Goal: Information Seeking & Learning: Learn about a topic

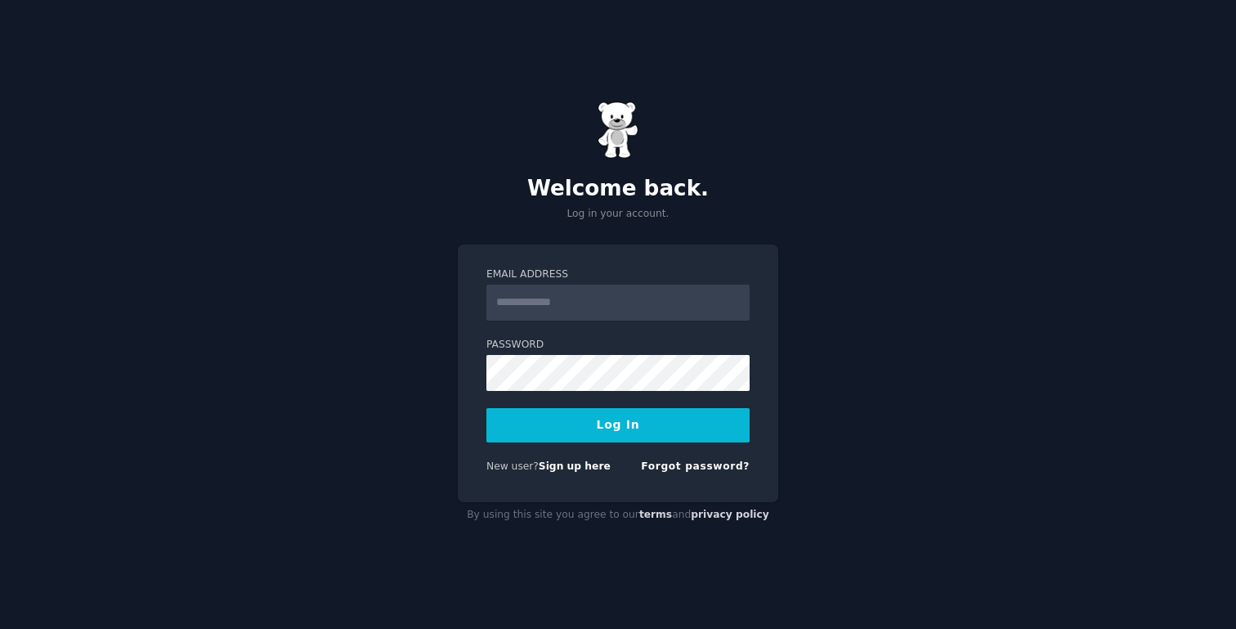
click at [0, 628] on com-1password-button at bounding box center [0, 629] width 0 height 0
click at [668, 306] on input "Email Address" at bounding box center [617, 303] width 263 height 36
click at [565, 469] on link "Sign up here" at bounding box center [575, 465] width 72 height 11
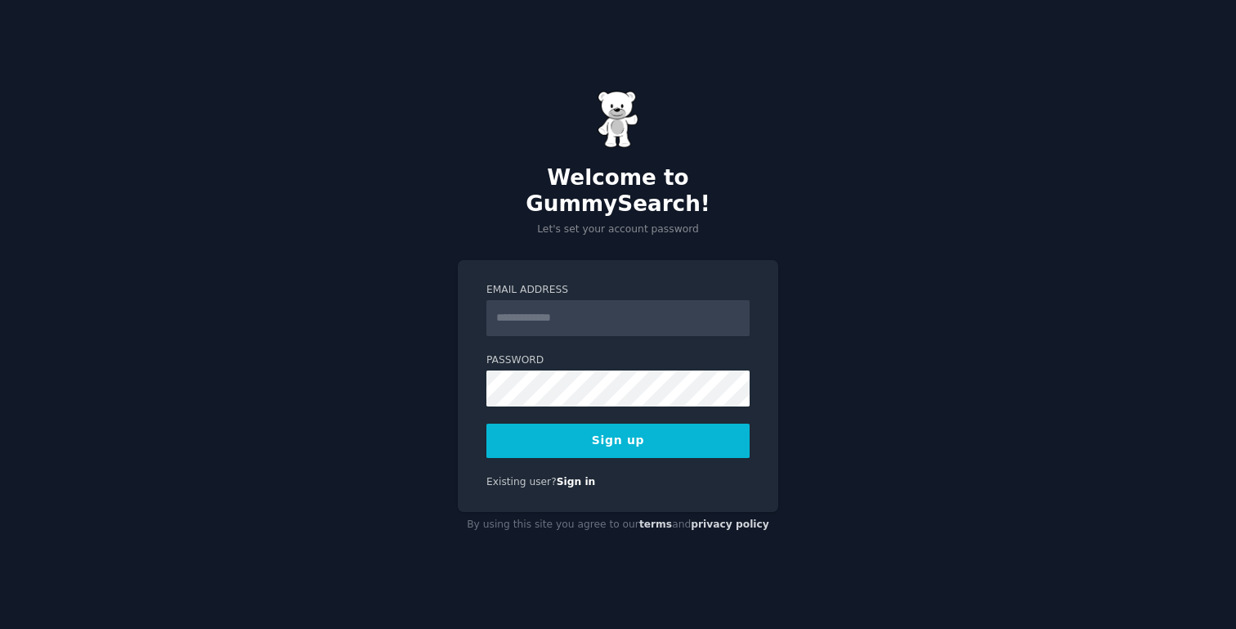
click at [659, 300] on input "Email Address" at bounding box center [617, 318] width 263 height 36
type input "**********"
click at [670, 431] on button "Sign up" at bounding box center [617, 441] width 263 height 34
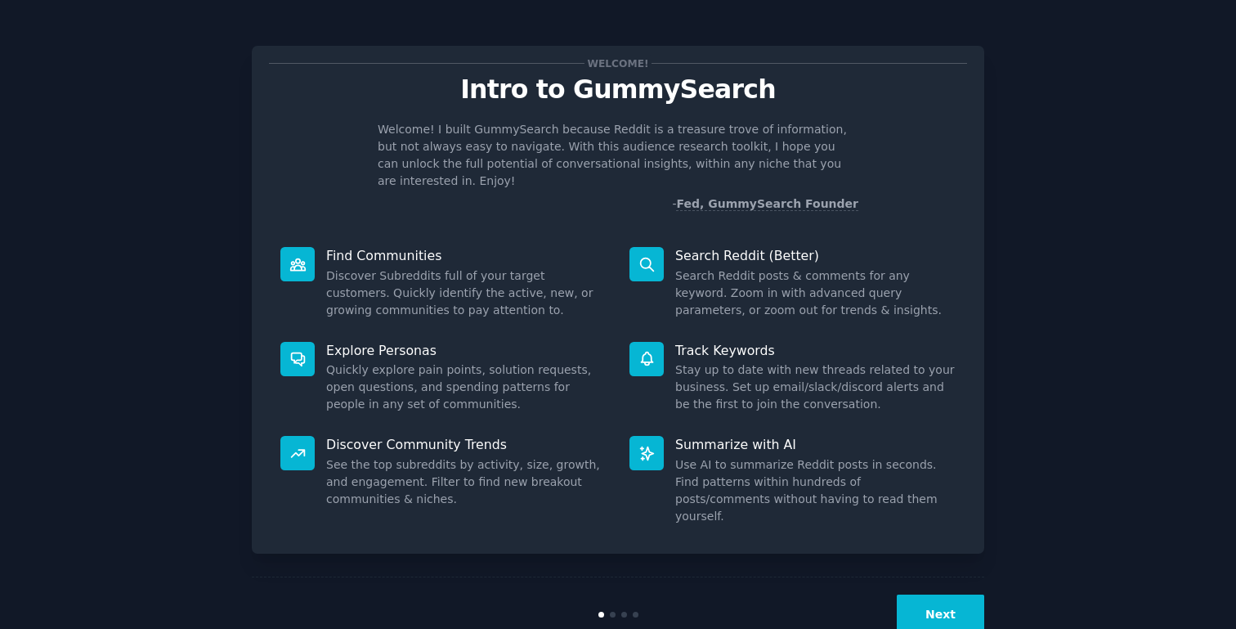
click at [941, 594] on button "Next" at bounding box center [940, 614] width 87 height 40
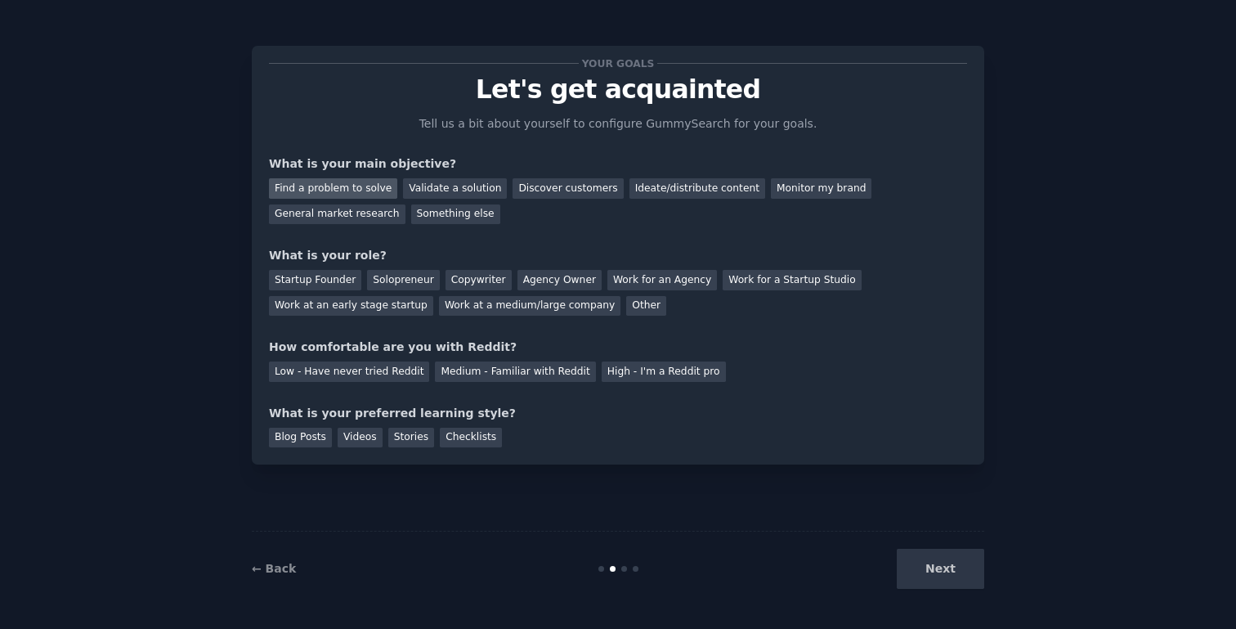
click at [350, 192] on div "Find a problem to solve" at bounding box center [333, 188] width 128 height 20
click at [423, 190] on div "Validate a solution" at bounding box center [455, 188] width 104 height 20
click at [544, 180] on div "Discover customers" at bounding box center [568, 188] width 110 height 20
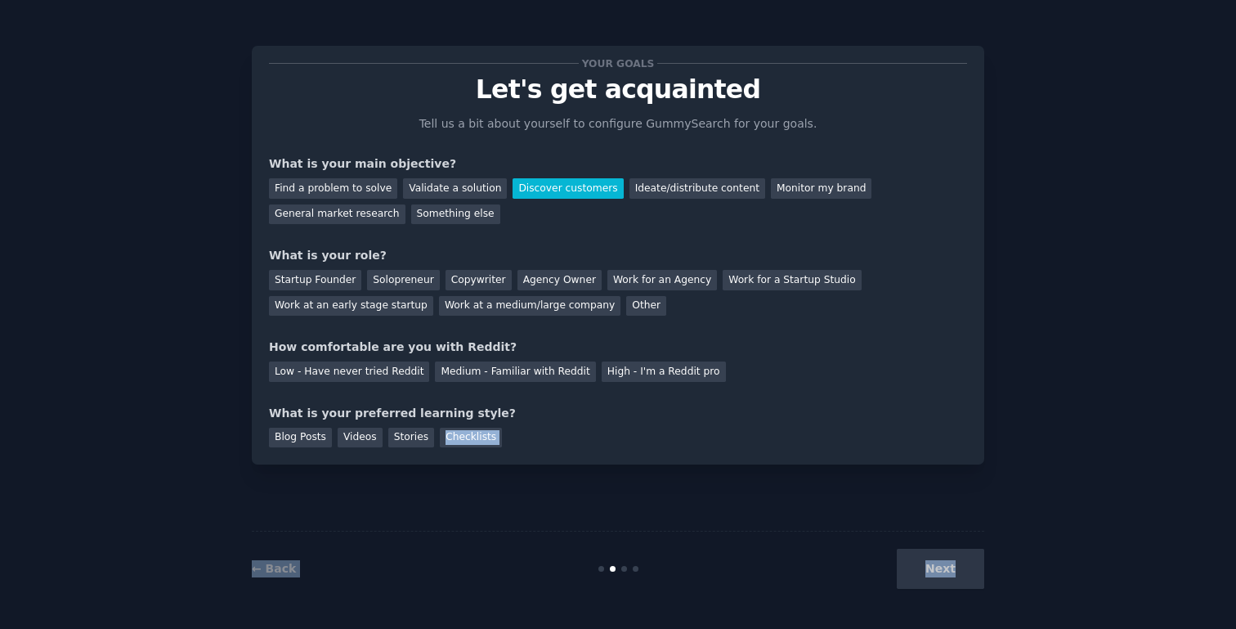
drag, startPoint x: 930, startPoint y: 579, endPoint x: 849, endPoint y: 421, distance: 177.7
click at [849, 421] on div "Your goals Let's get acquainted Tell us a bit about yourself to configure Gummy…" at bounding box center [618, 314] width 733 height 583
click at [376, 280] on div "Solopreneur" at bounding box center [403, 280] width 72 height 20
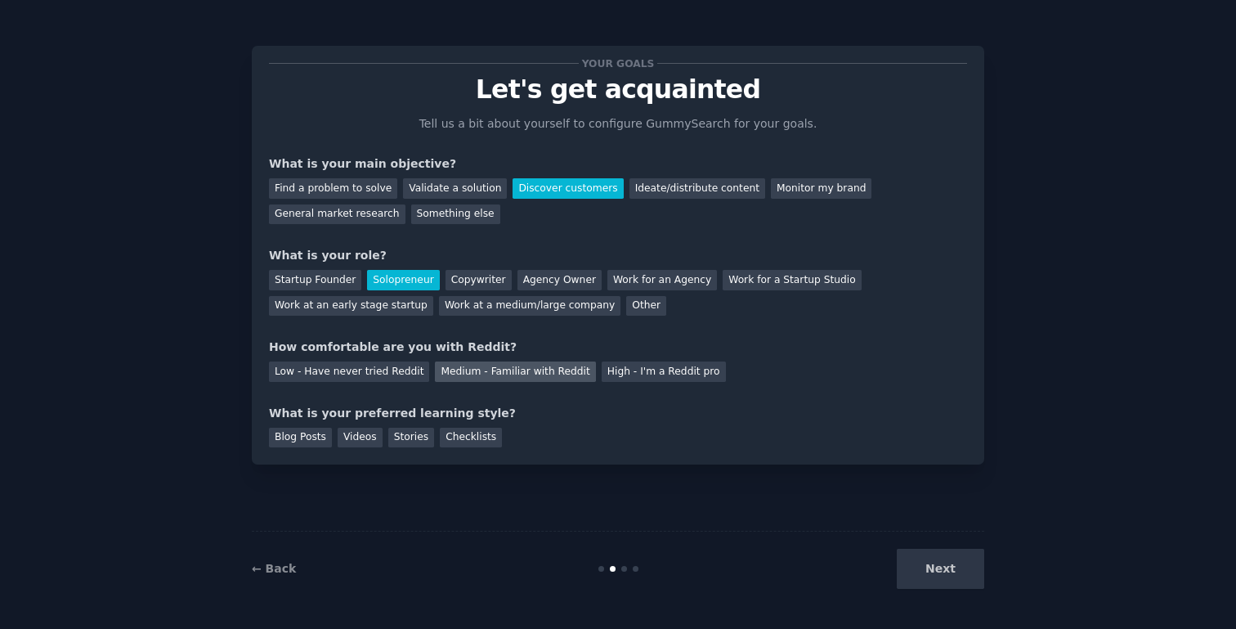
click at [545, 370] on div "Medium - Familiar with Reddit" at bounding box center [515, 371] width 160 height 20
click at [325, 446] on div "Blog Posts" at bounding box center [300, 438] width 63 height 20
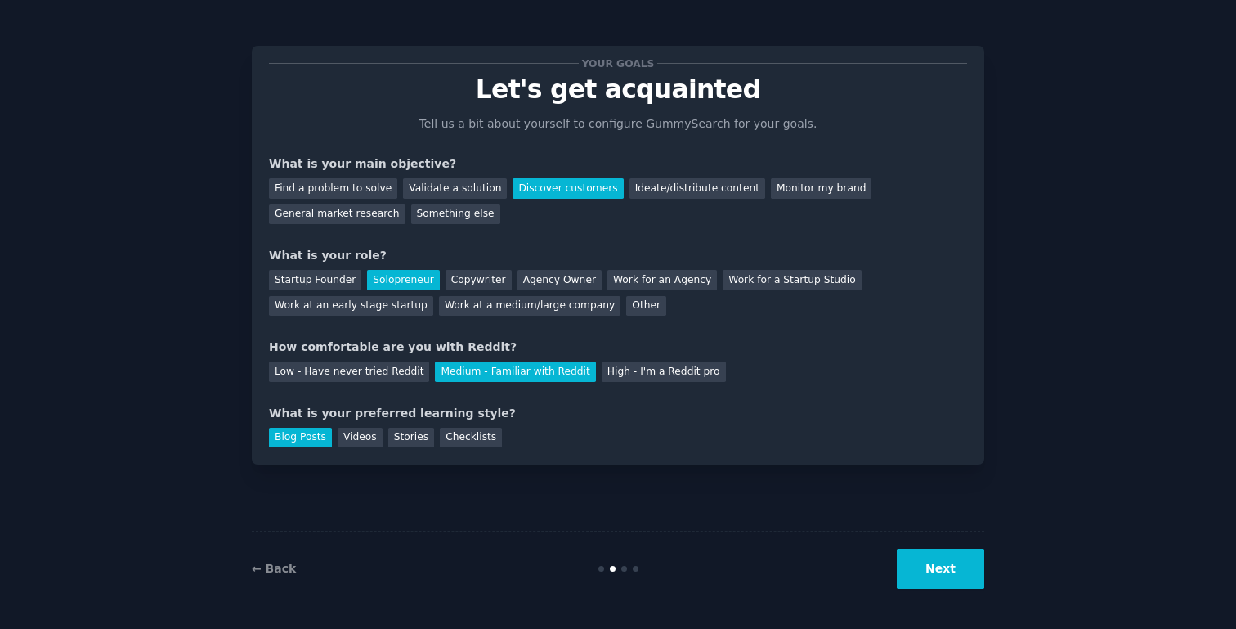
click at [916, 583] on button "Next" at bounding box center [940, 569] width 87 height 40
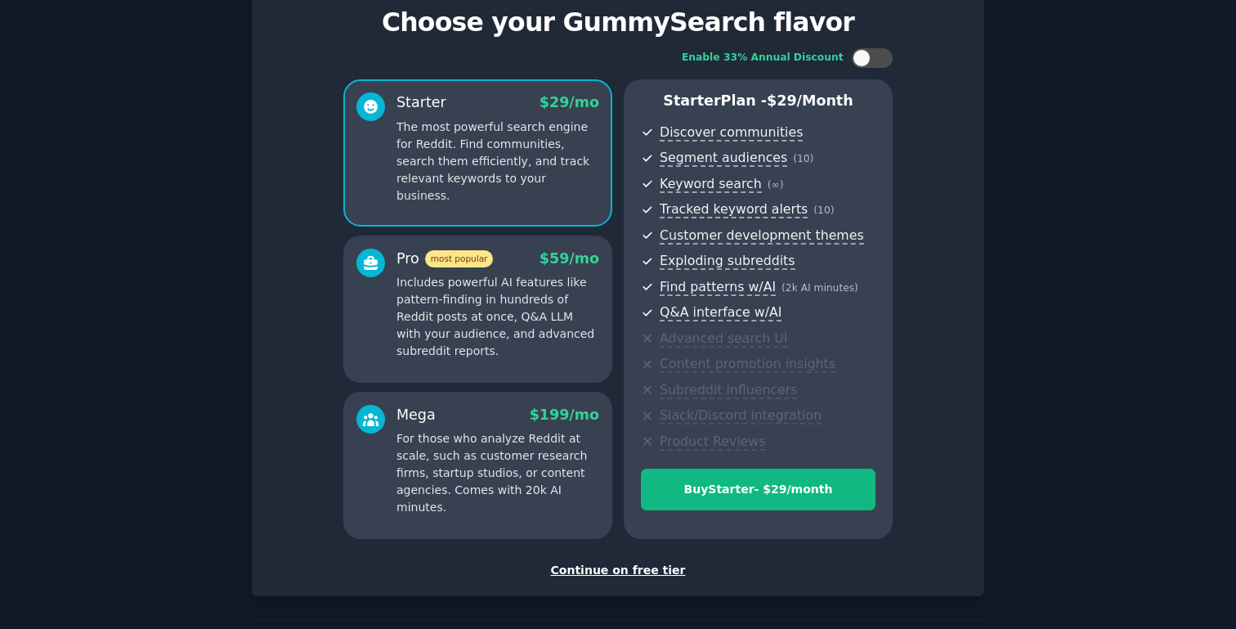
scroll to position [53, 0]
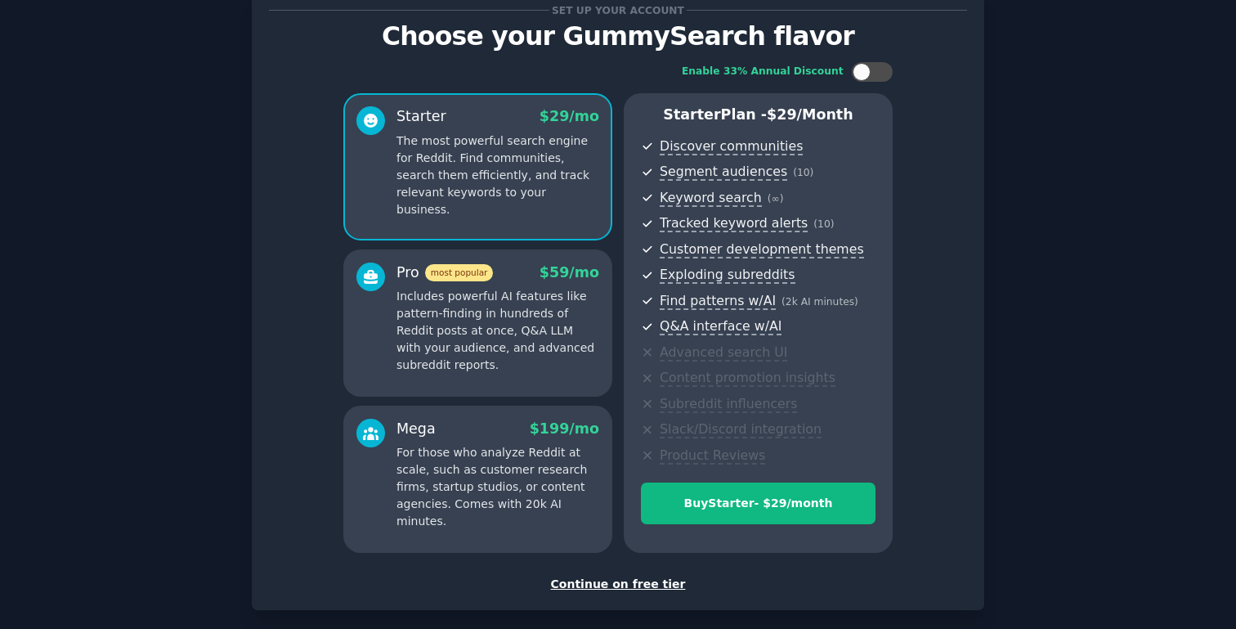
click at [611, 585] on div "Continue on free tier" at bounding box center [618, 584] width 698 height 17
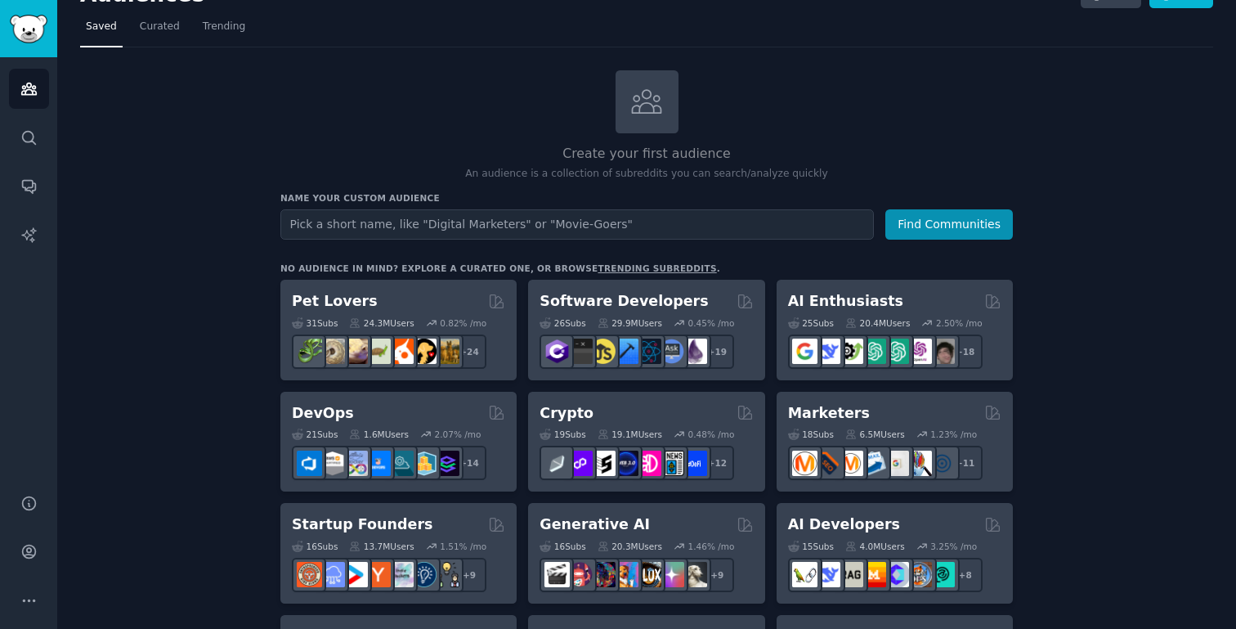
scroll to position [22, 0]
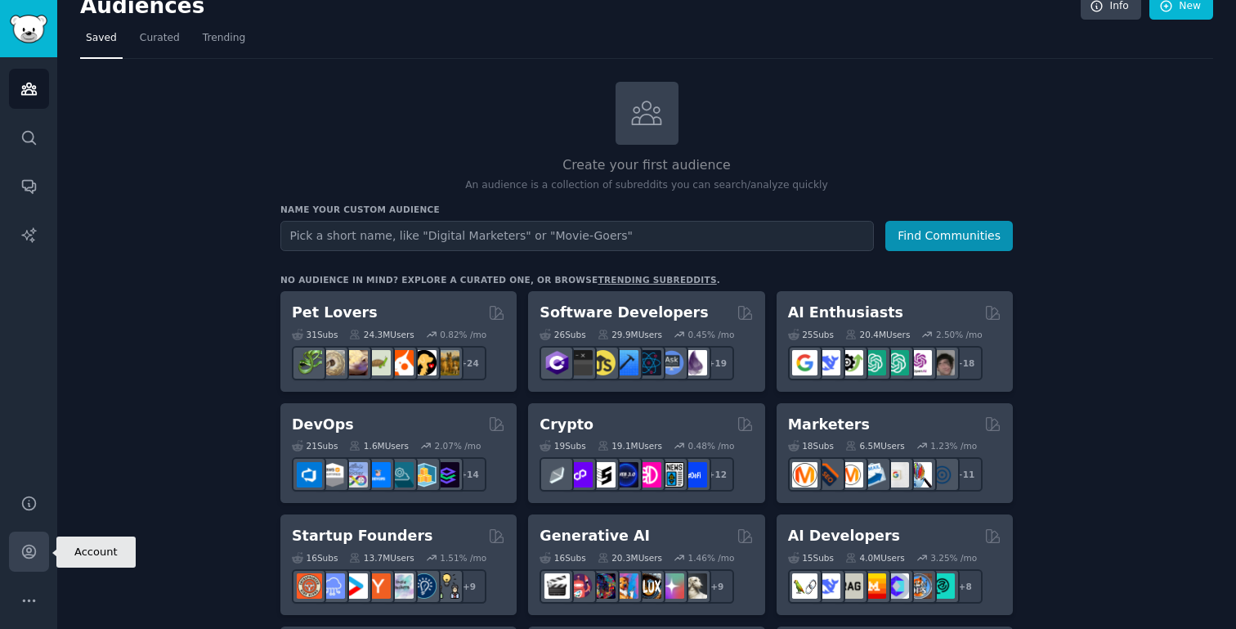
click at [25, 545] on icon "Sidebar" at bounding box center [28, 551] width 13 height 13
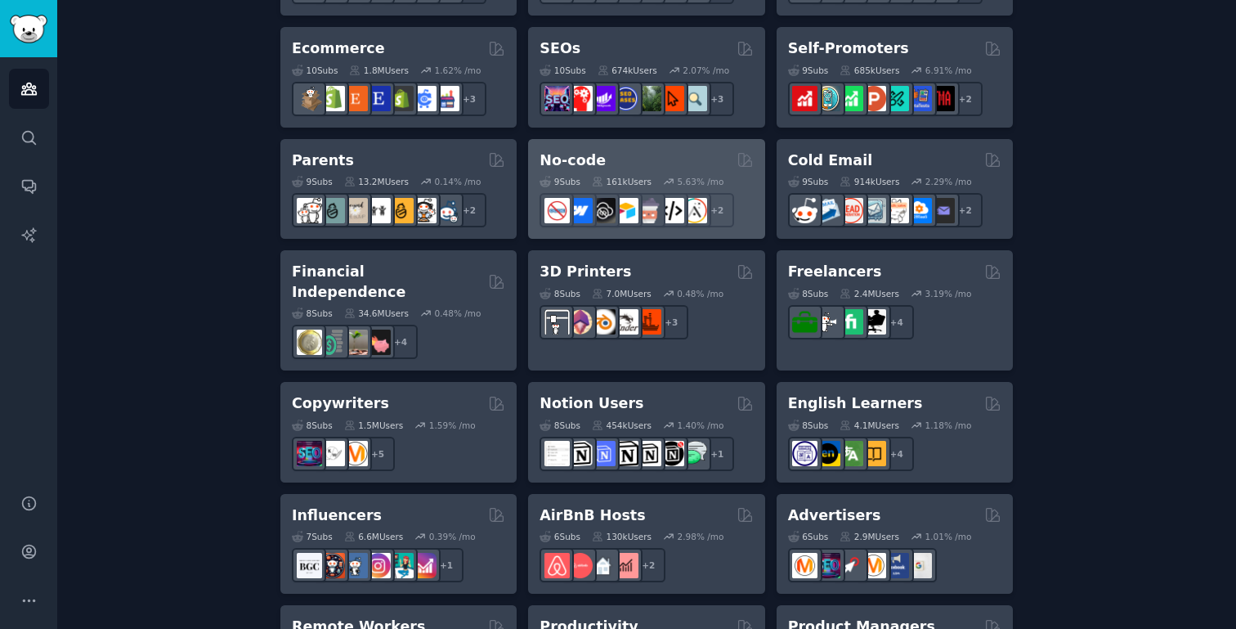
scroll to position [965, 0]
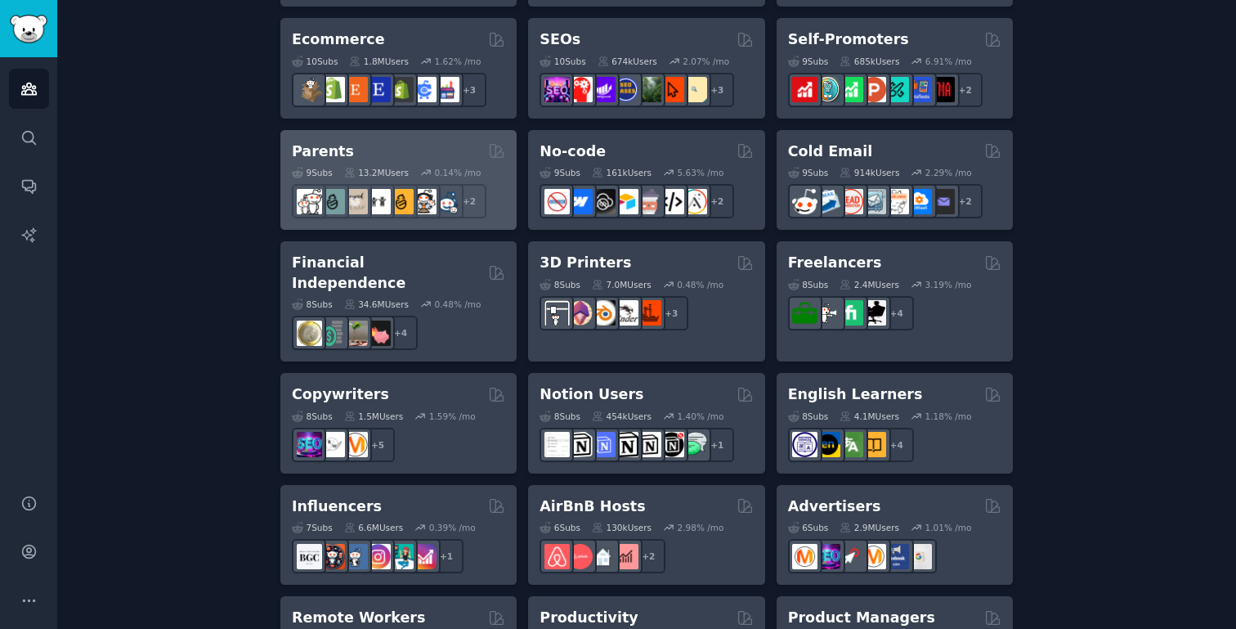
click at [309, 146] on h2 "Parents" at bounding box center [323, 151] width 62 height 20
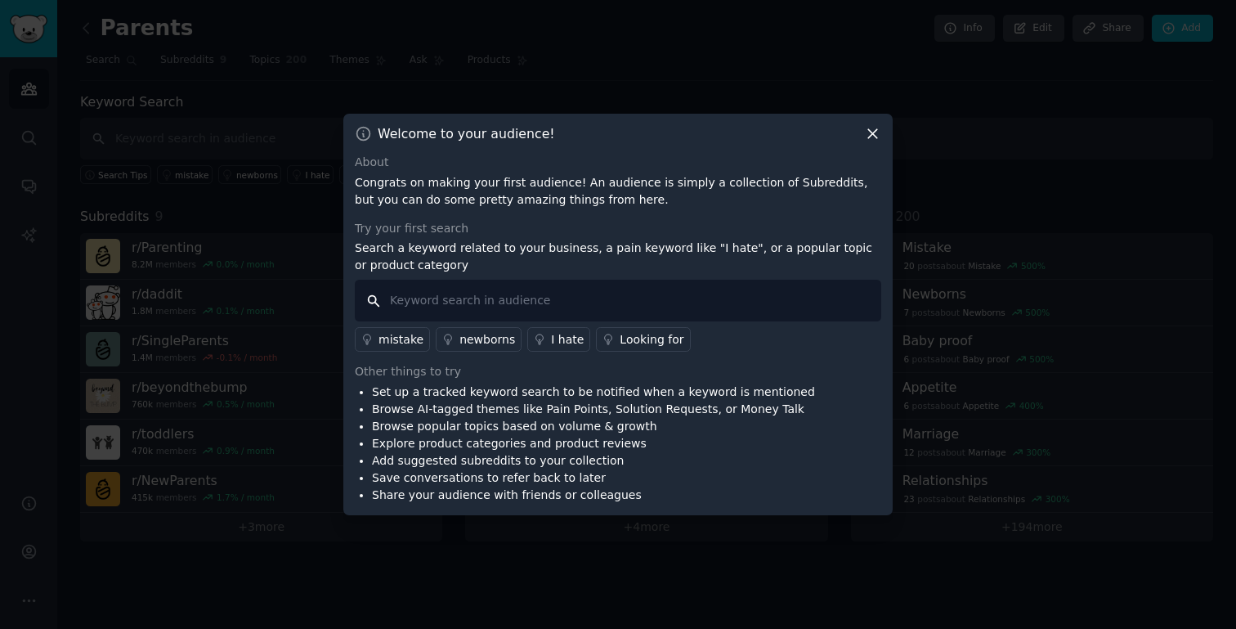
click at [401, 298] on input "text" at bounding box center [618, 301] width 527 height 42
type input "allergy"
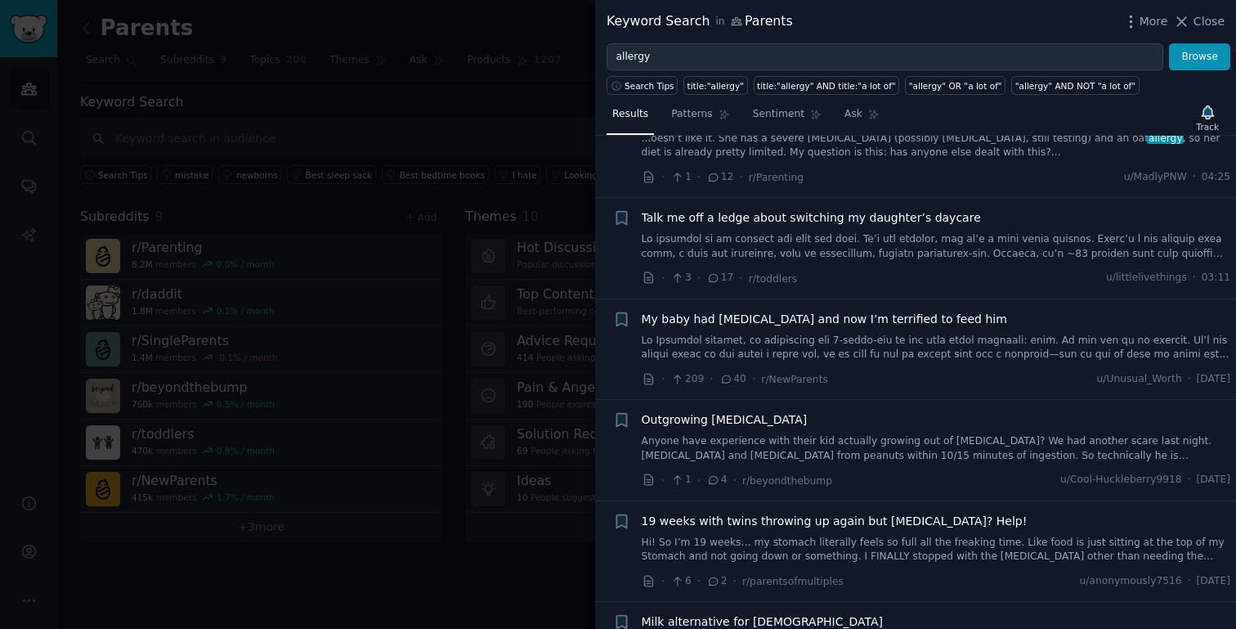
scroll to position [69, 0]
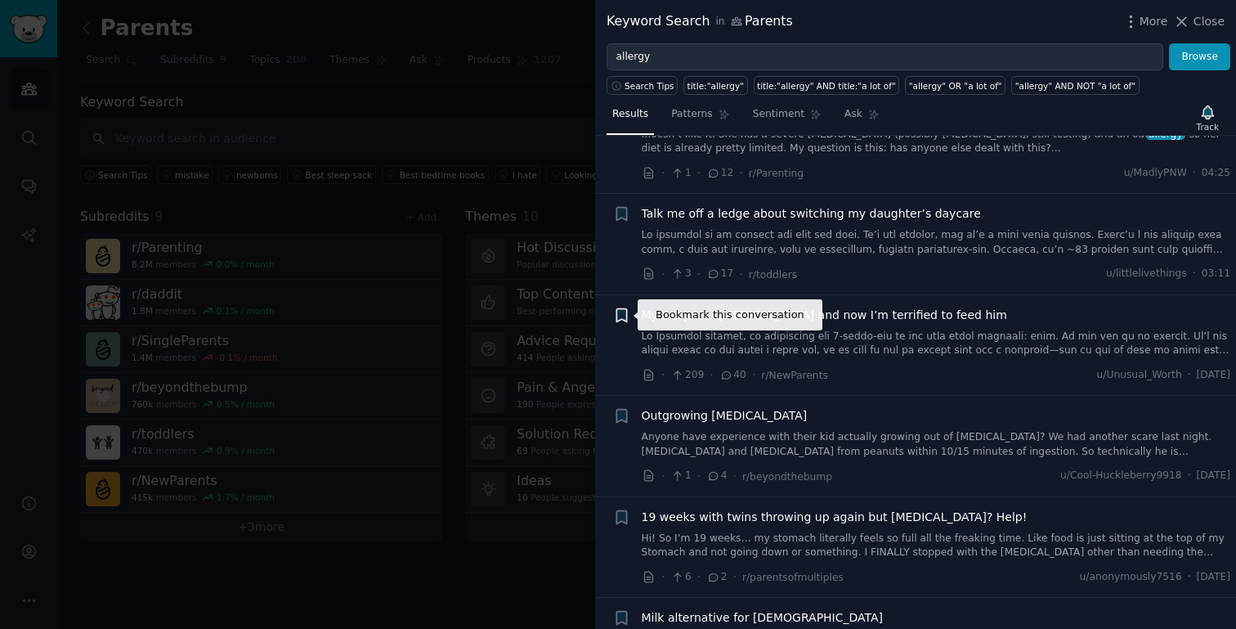
click at [624, 313] on icon "button" at bounding box center [621, 314] width 10 height 13
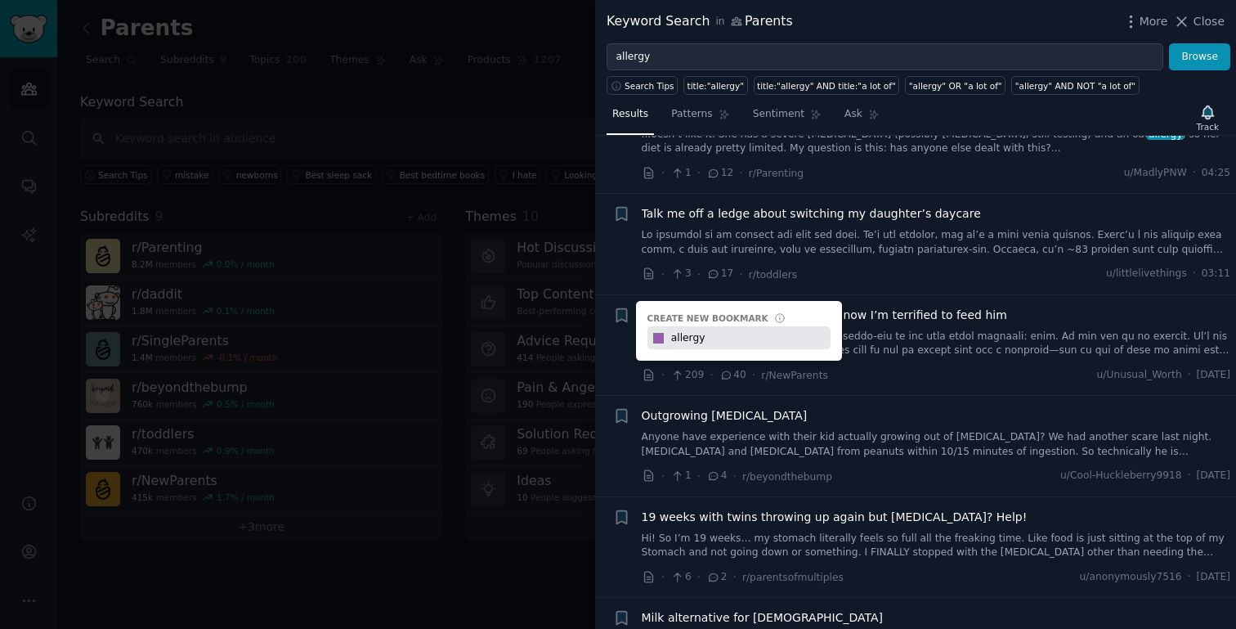
type input "allergy"
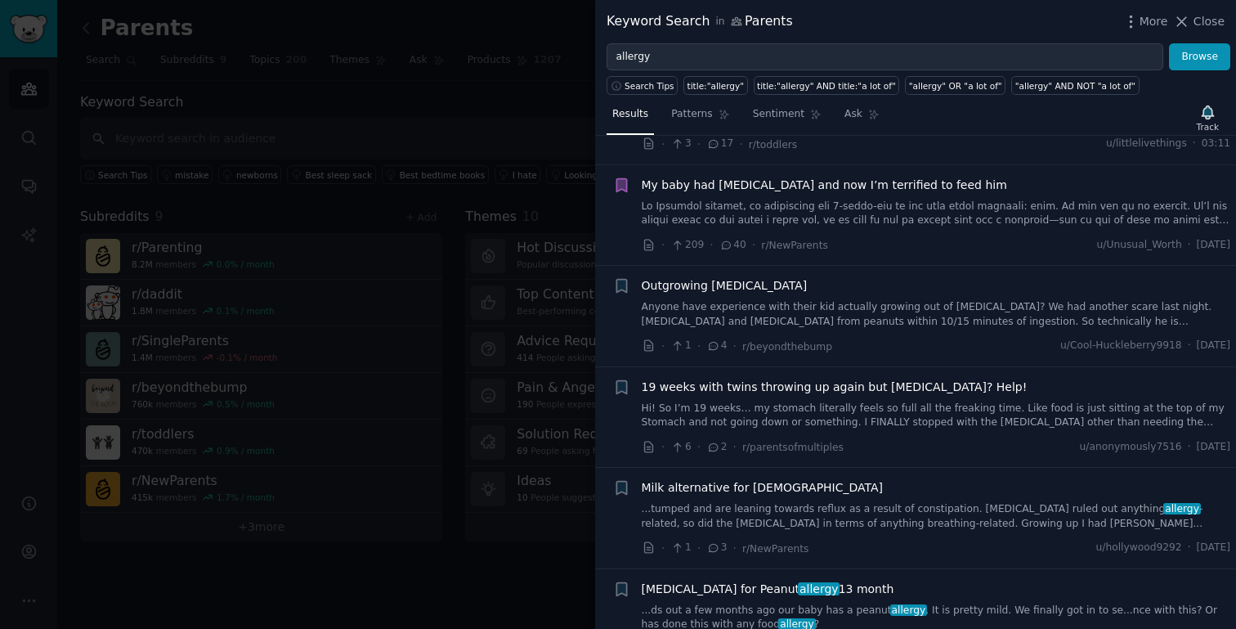
scroll to position [203, 0]
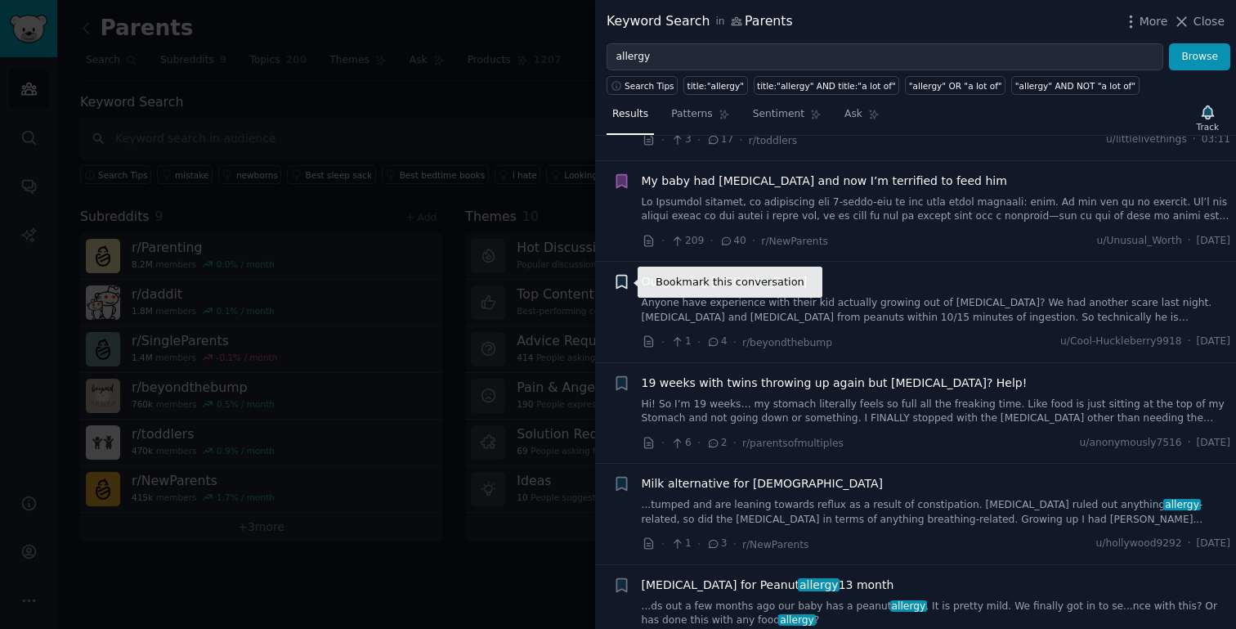
click at [620, 282] on icon "button" at bounding box center [621, 282] width 10 height 13
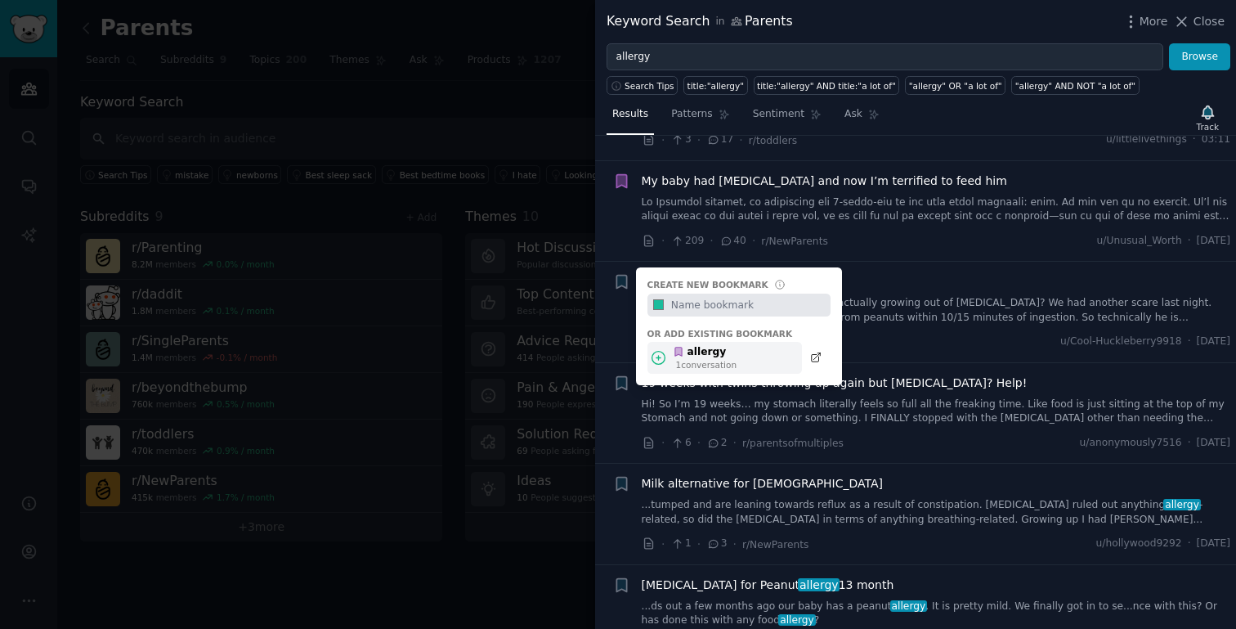
click at [673, 353] on icon at bounding box center [678, 351] width 11 height 11
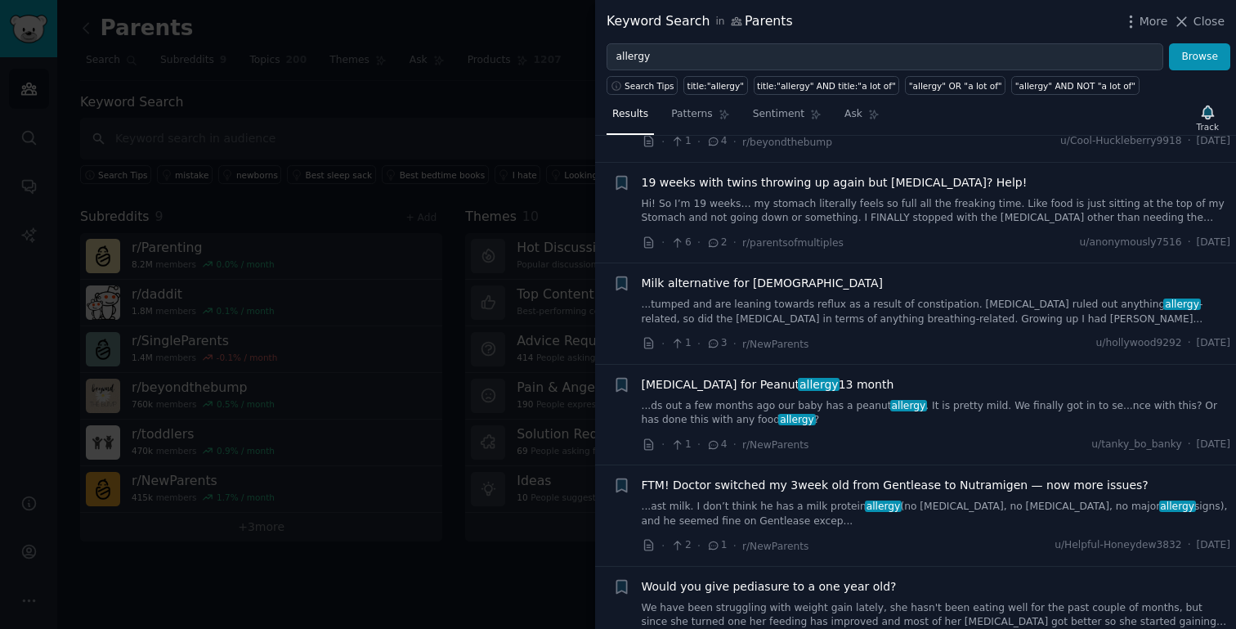
scroll to position [407, 0]
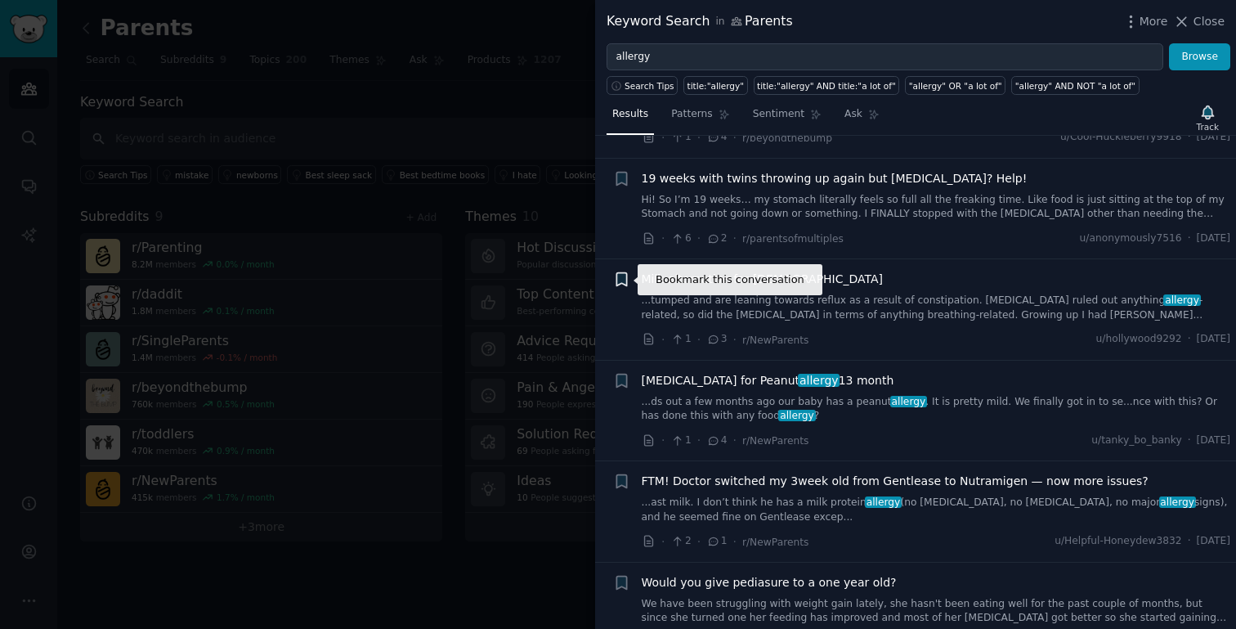
click at [624, 280] on icon "button" at bounding box center [621, 279] width 10 height 13
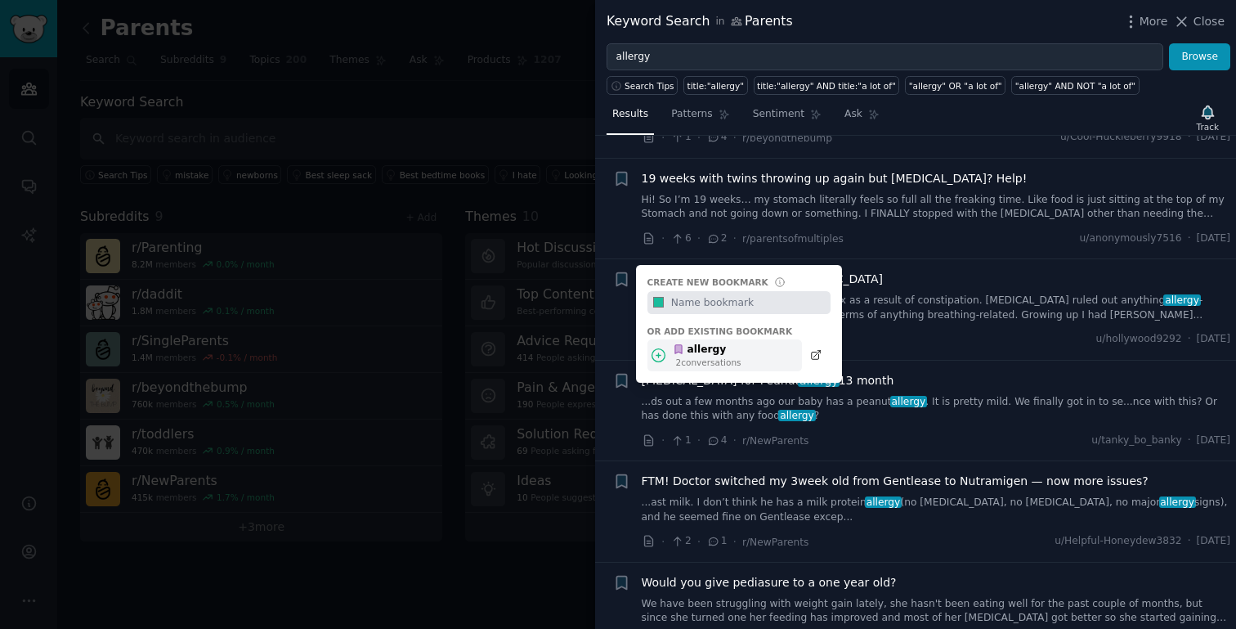
click at [778, 355] on div "allergy 2 conversation s" at bounding box center [725, 355] width 155 height 32
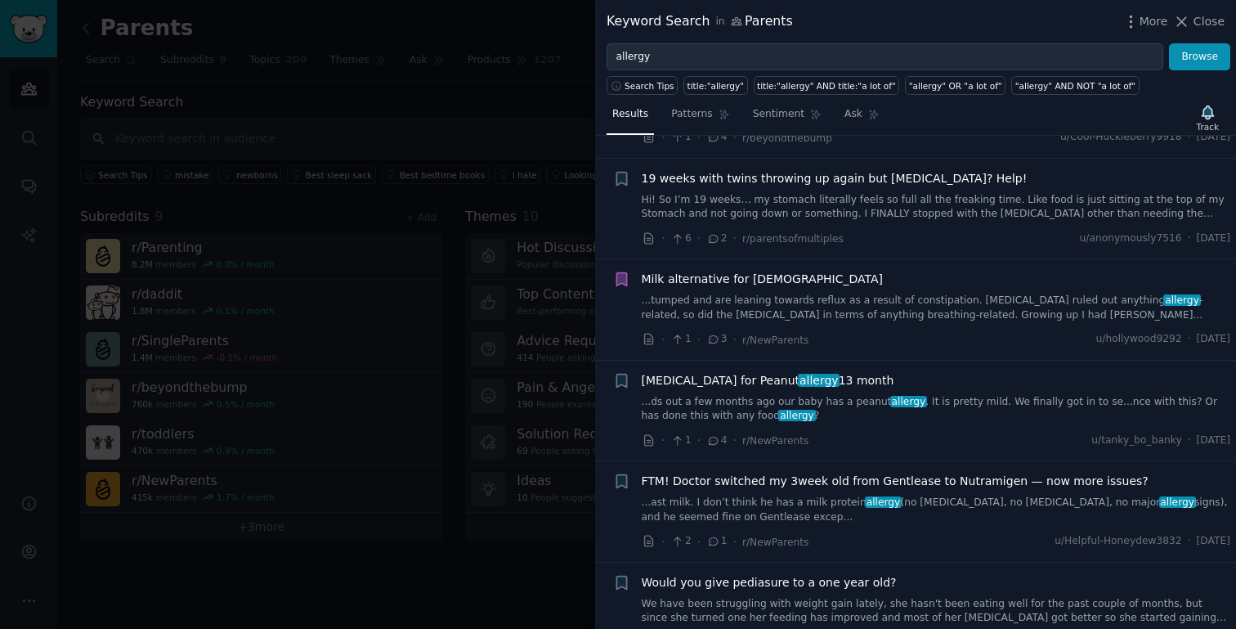
scroll to position [473, 0]
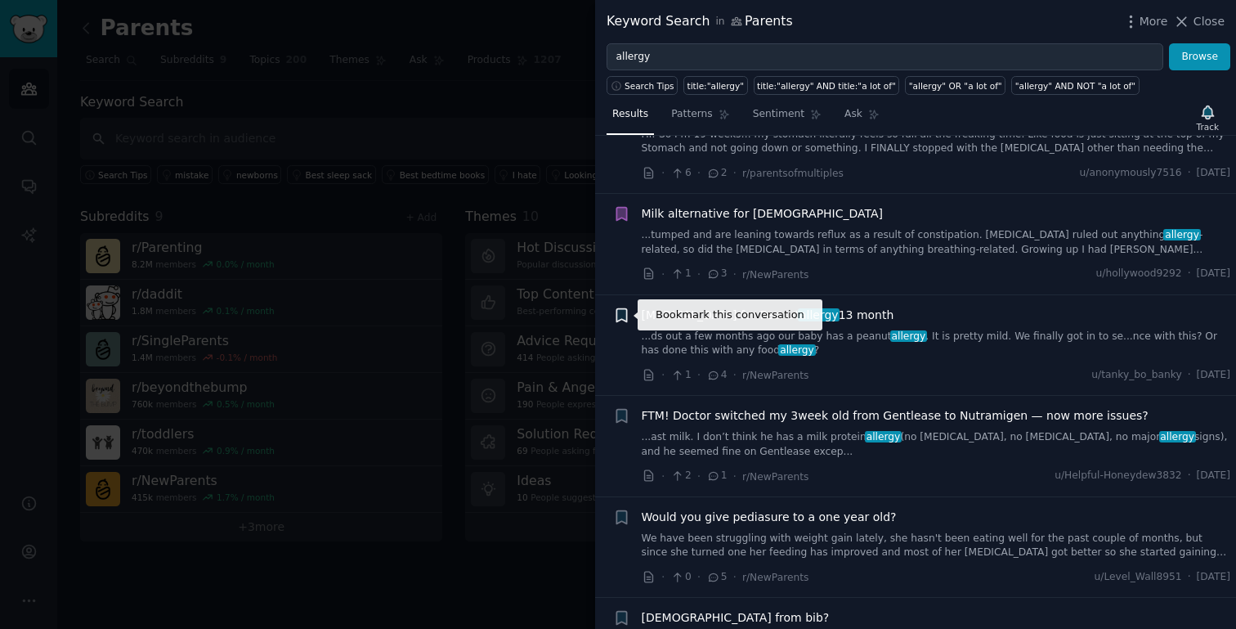
click at [626, 315] on icon "button" at bounding box center [621, 314] width 10 height 13
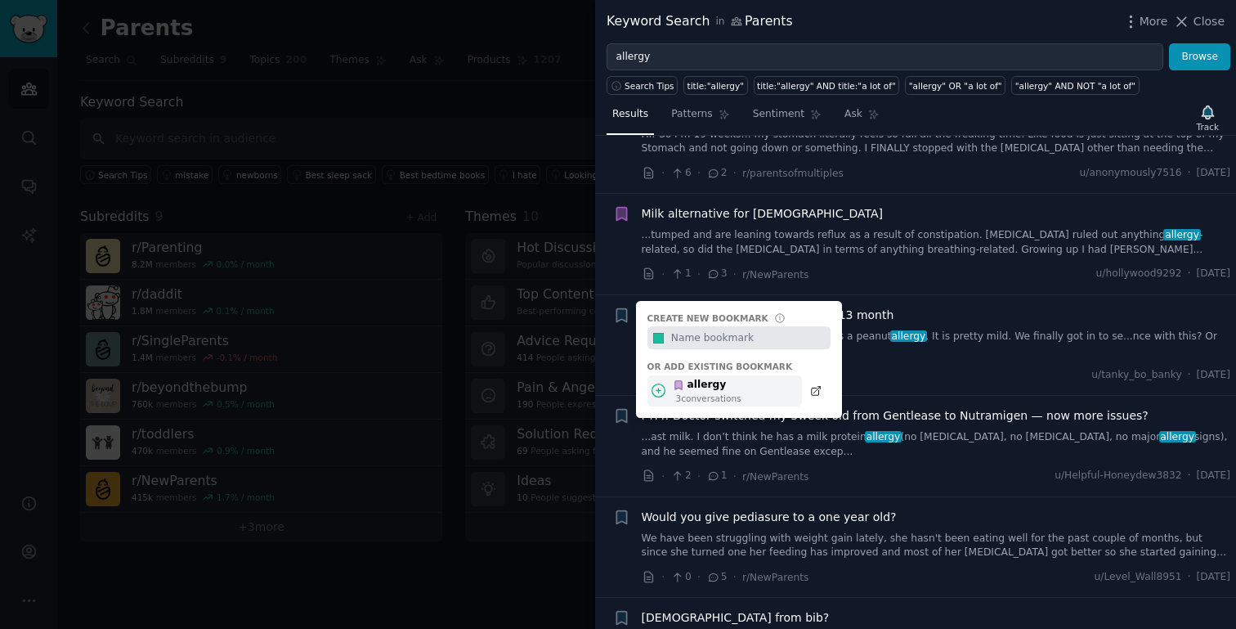
click at [749, 387] on div "allergy 3 conversation s" at bounding box center [725, 391] width 155 height 32
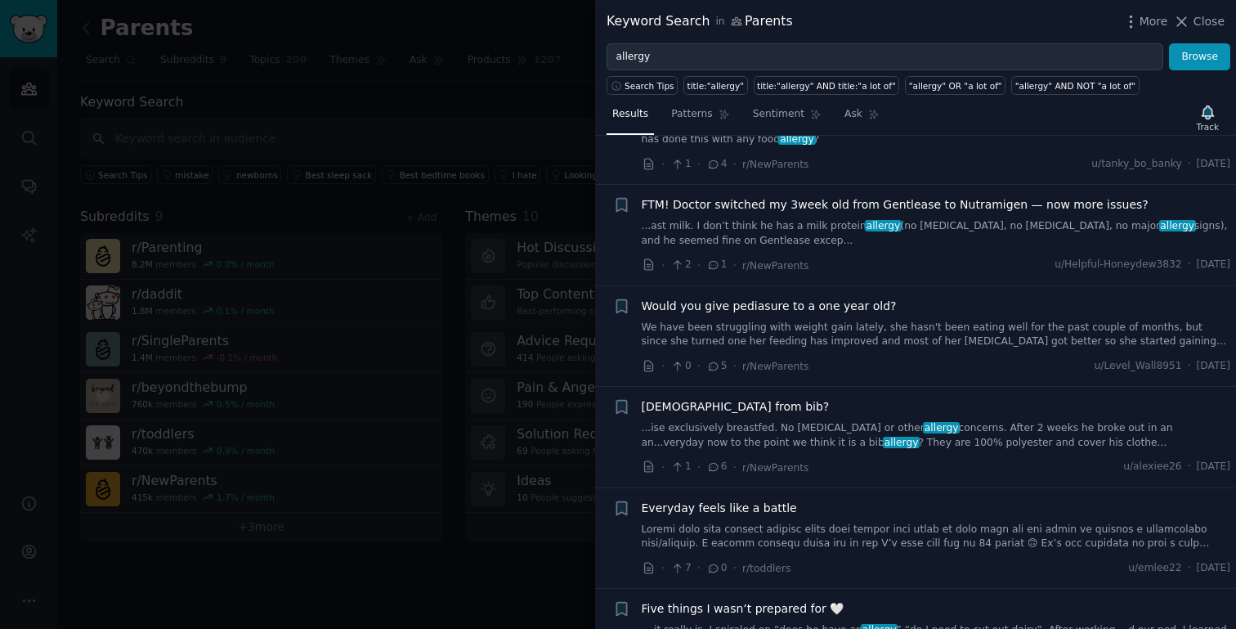
scroll to position [699, 0]
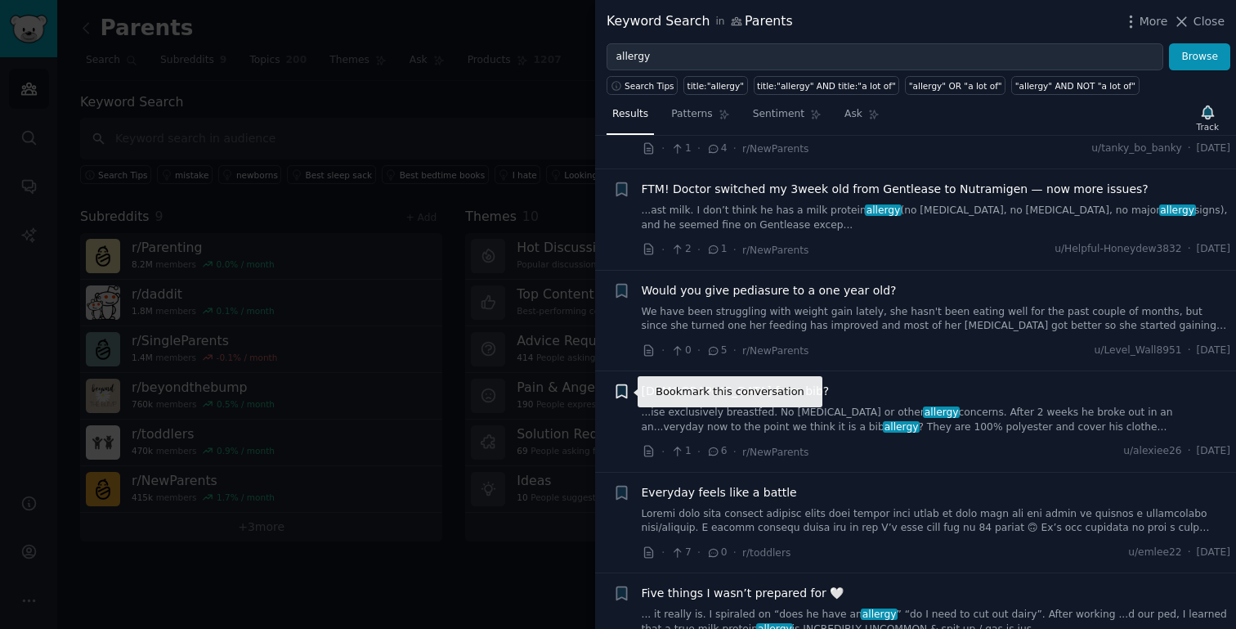
click at [625, 388] on icon "button" at bounding box center [621, 391] width 10 height 13
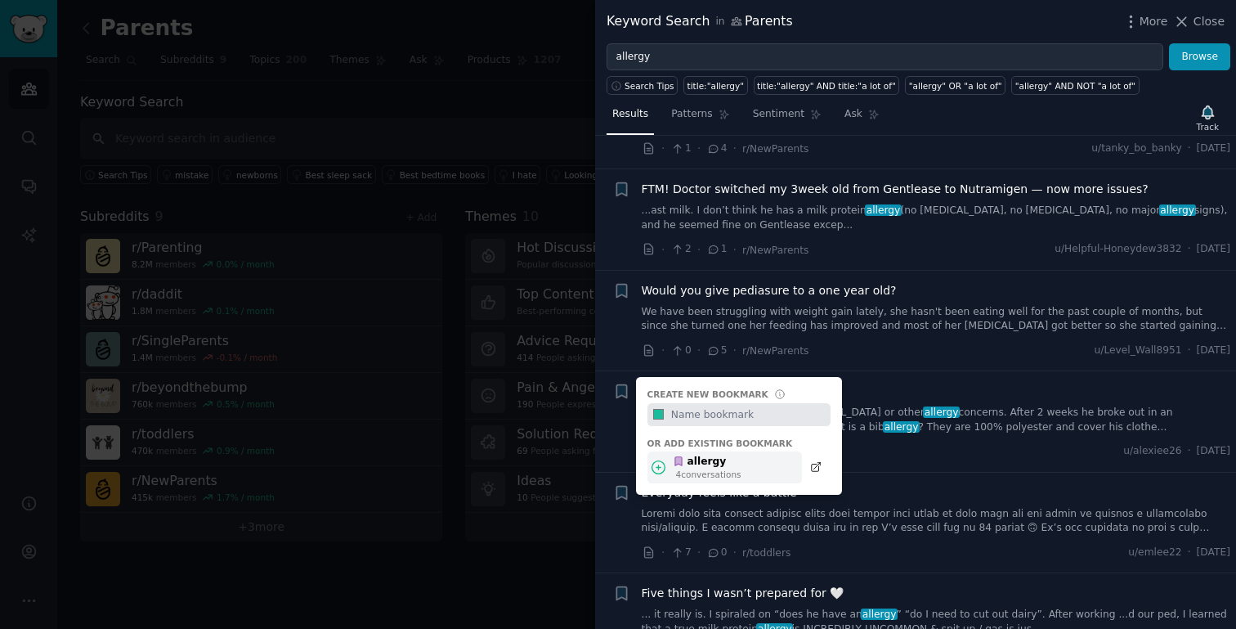
click at [746, 468] on div "allergy 4 conversation s" at bounding box center [725, 467] width 155 height 32
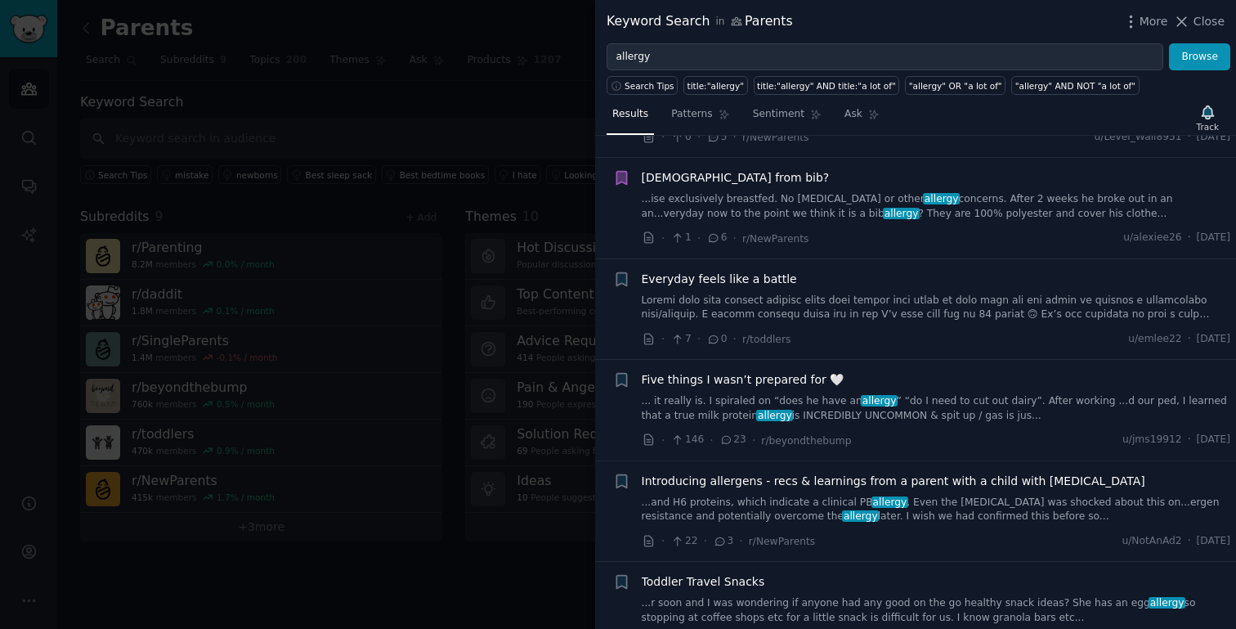
scroll to position [913, 0]
click at [623, 378] on icon "button" at bounding box center [621, 379] width 10 height 13
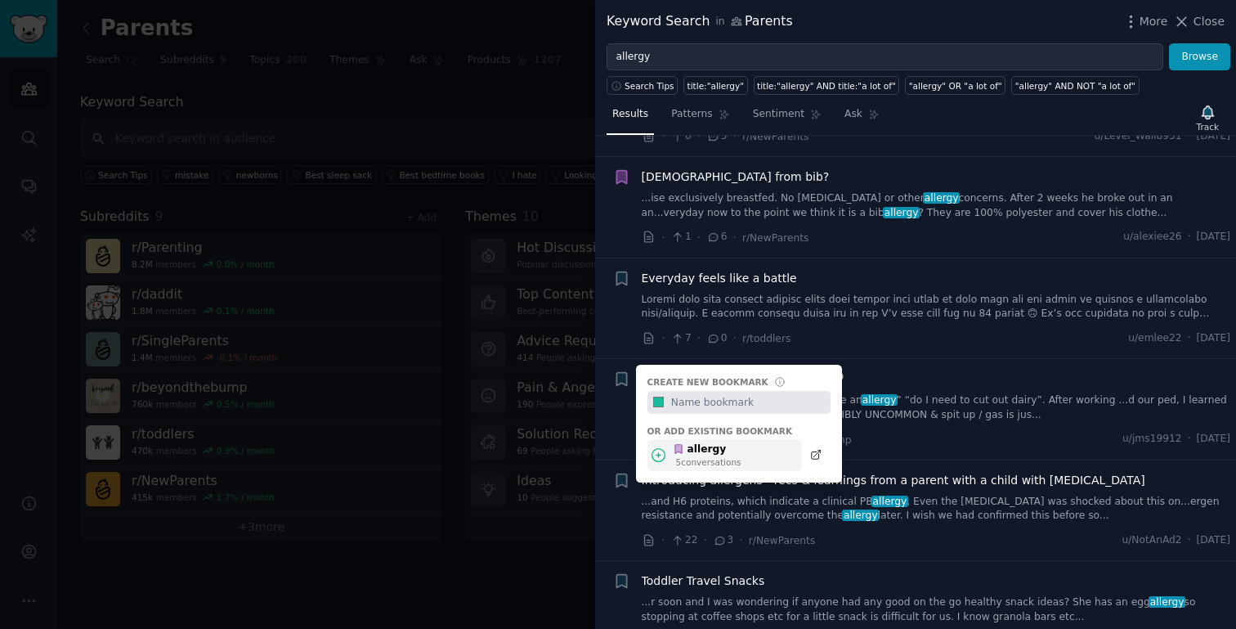
click at [691, 448] on div "allergy" at bounding box center [707, 449] width 69 height 15
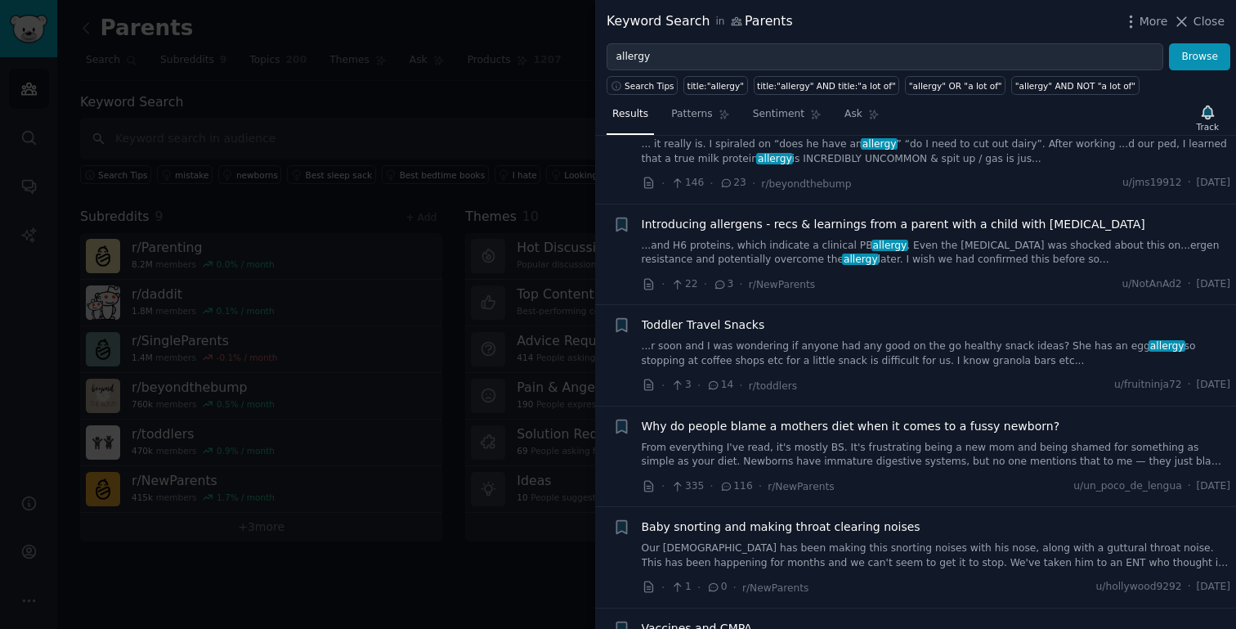
scroll to position [1175, 0]
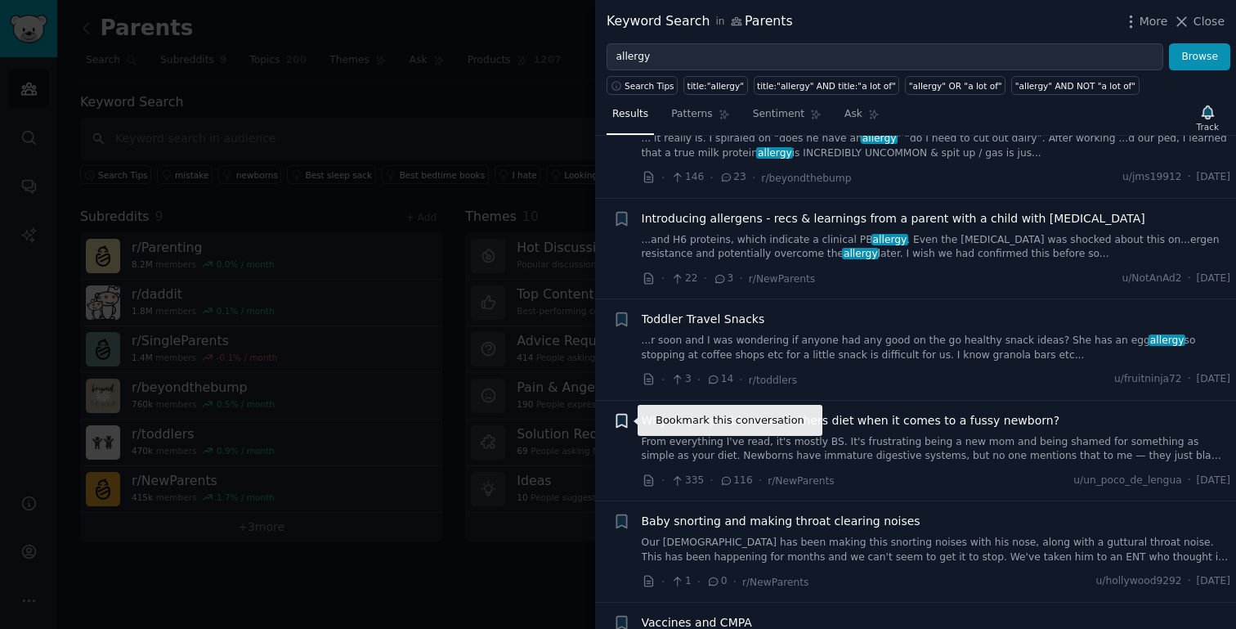
click at [621, 418] on icon "button" at bounding box center [621, 420] width 10 height 13
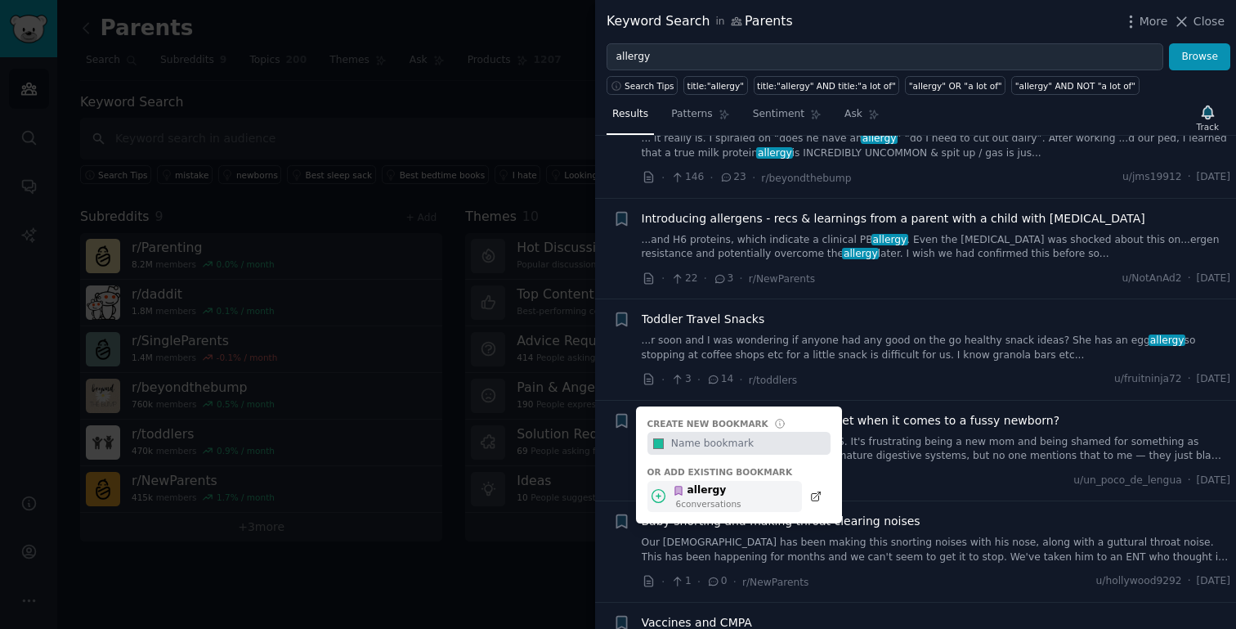
click at [692, 491] on div "allergy" at bounding box center [707, 490] width 69 height 15
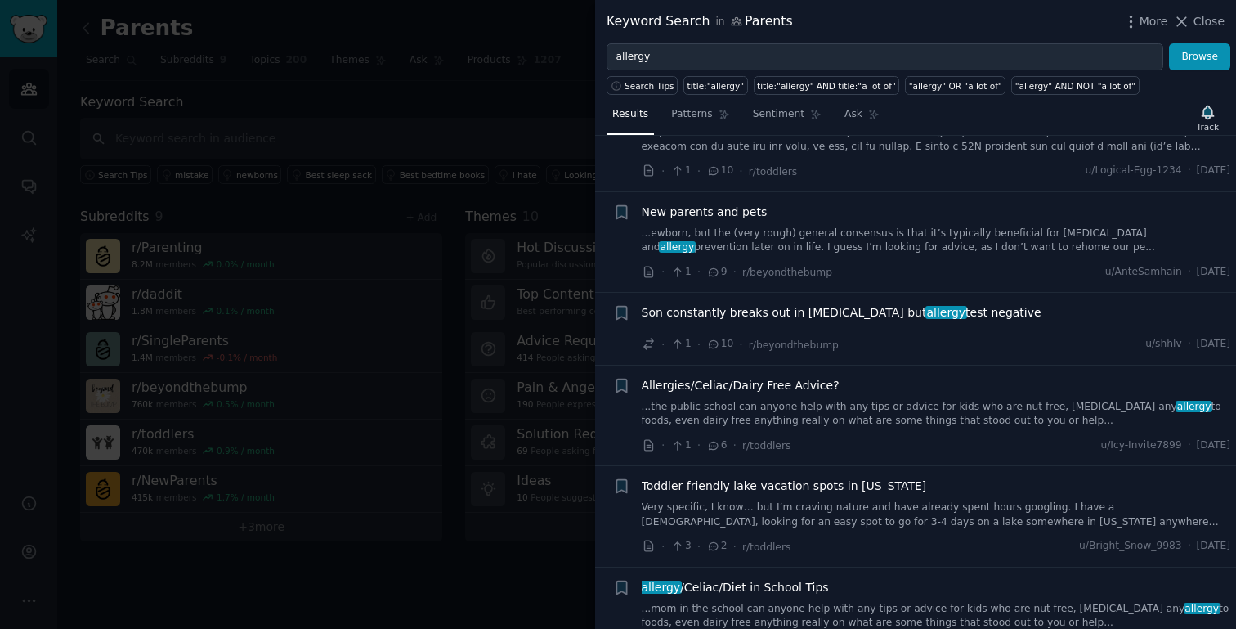
scroll to position [1790, 0]
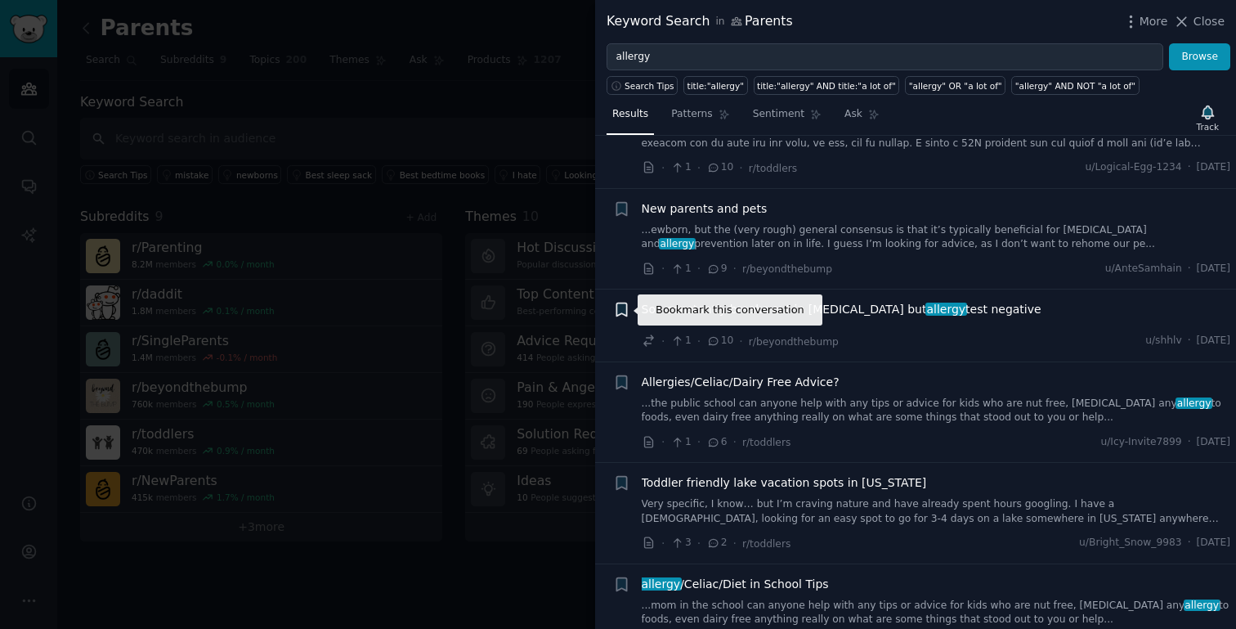
click at [622, 313] on icon "button" at bounding box center [621, 309] width 10 height 13
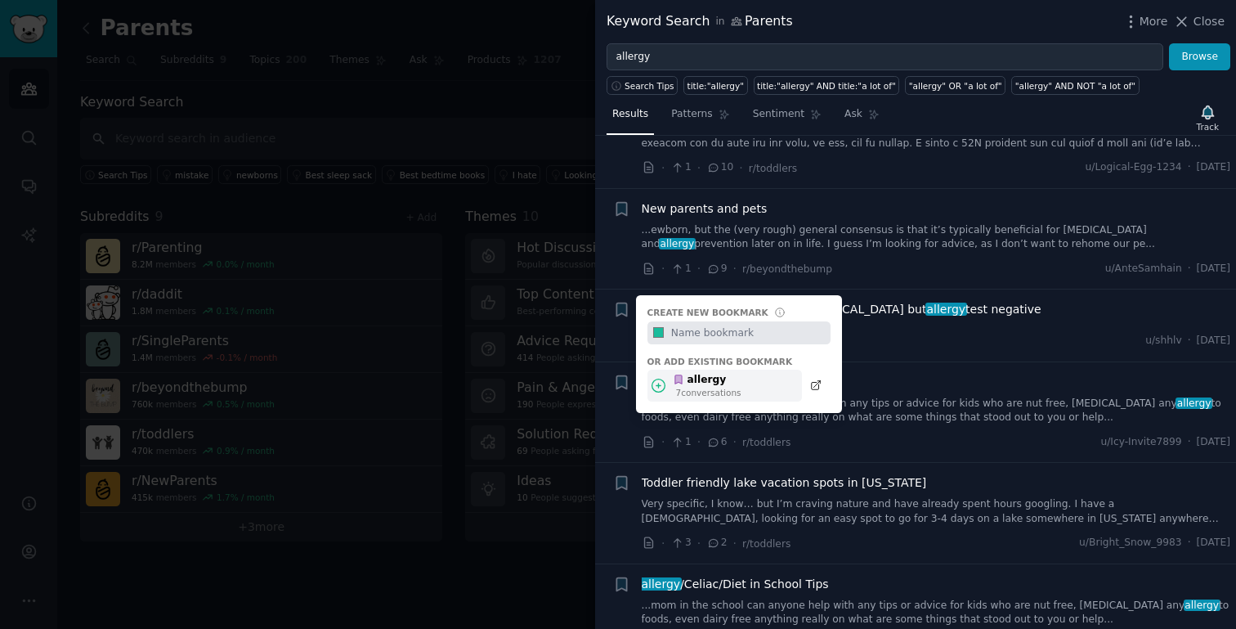
click at [695, 380] on div "allergy" at bounding box center [707, 380] width 69 height 15
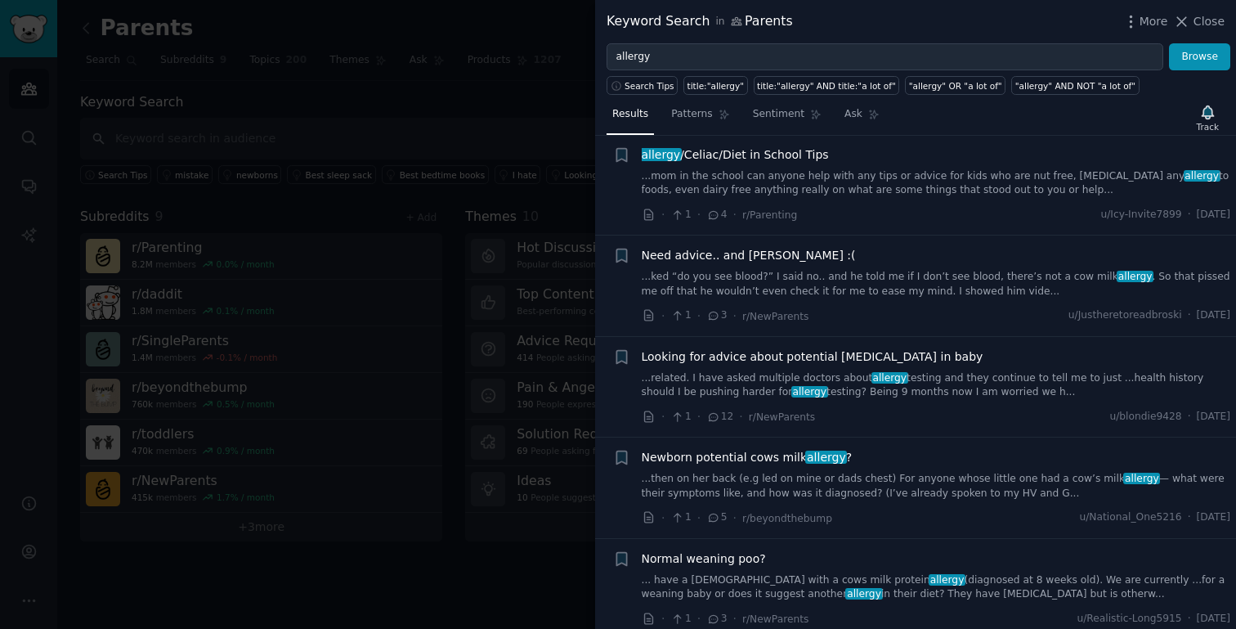
scroll to position [2224, 0]
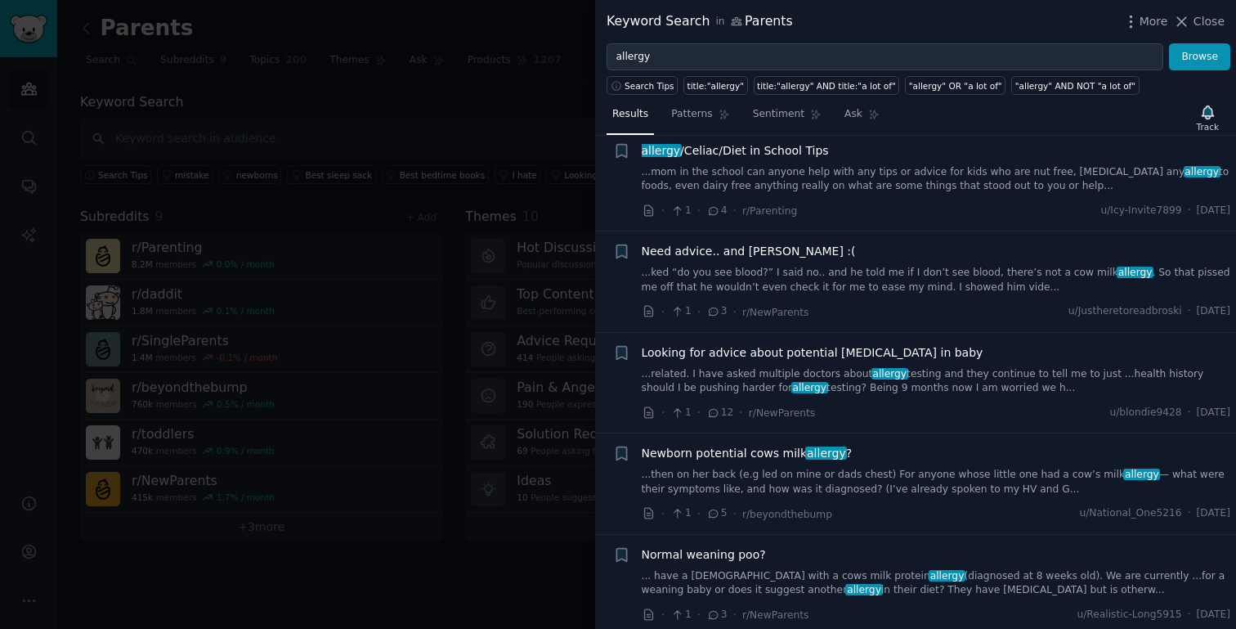
click at [710, 347] on span "Looking for advice about potential [MEDICAL_DATA] in baby" at bounding box center [813, 352] width 342 height 17
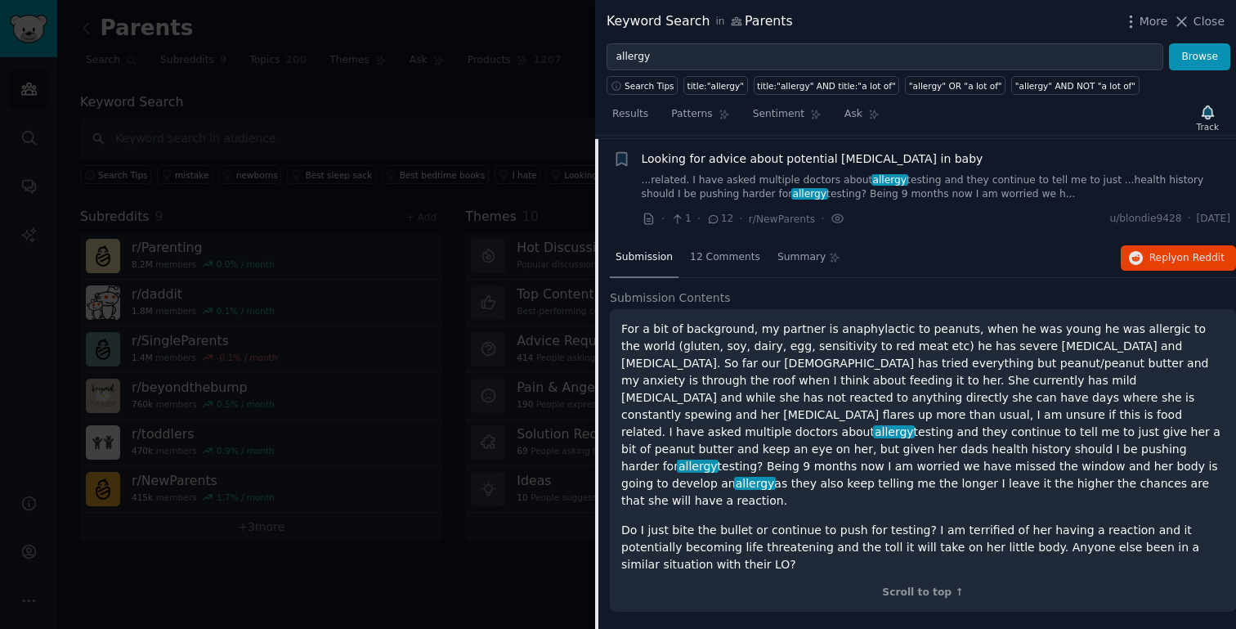
scroll to position [2420, 0]
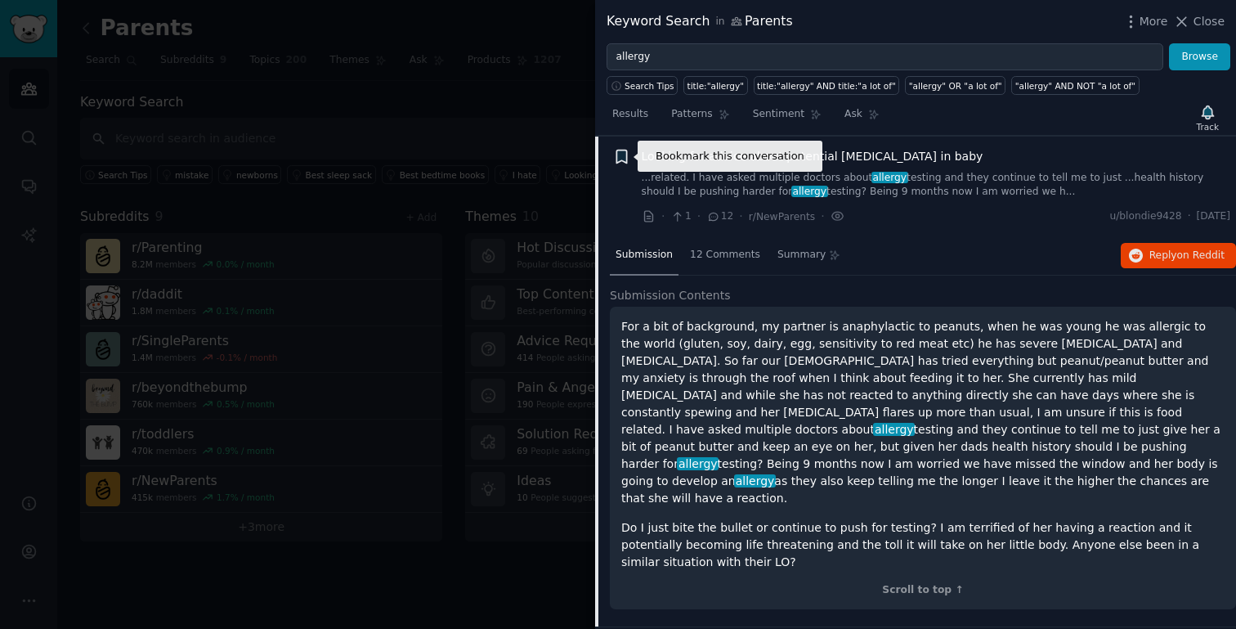
click at [621, 155] on icon "button" at bounding box center [621, 156] width 10 height 13
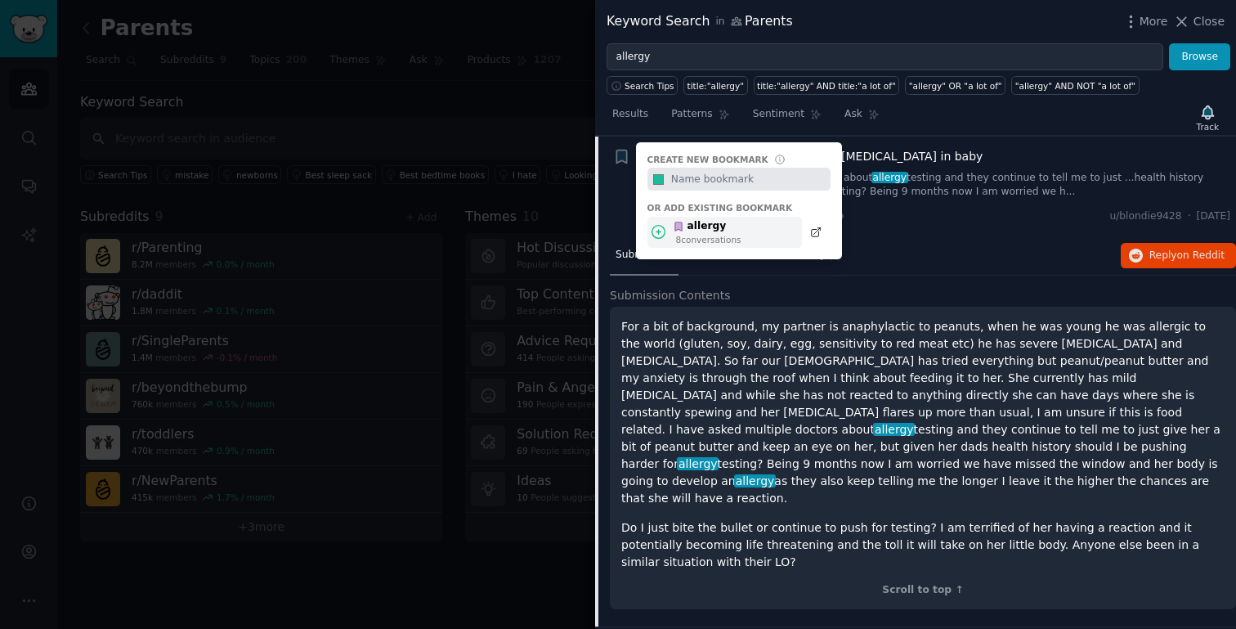
click at [765, 240] on div "allergy 8 conversation s" at bounding box center [725, 233] width 155 height 32
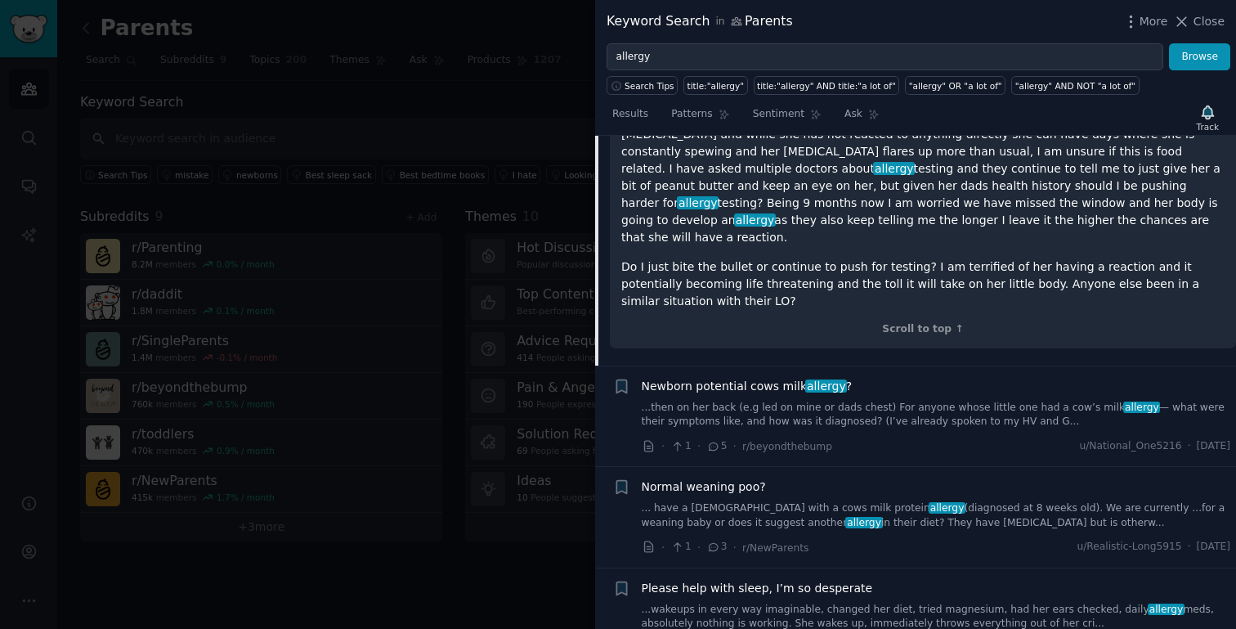
scroll to position [2673, 0]
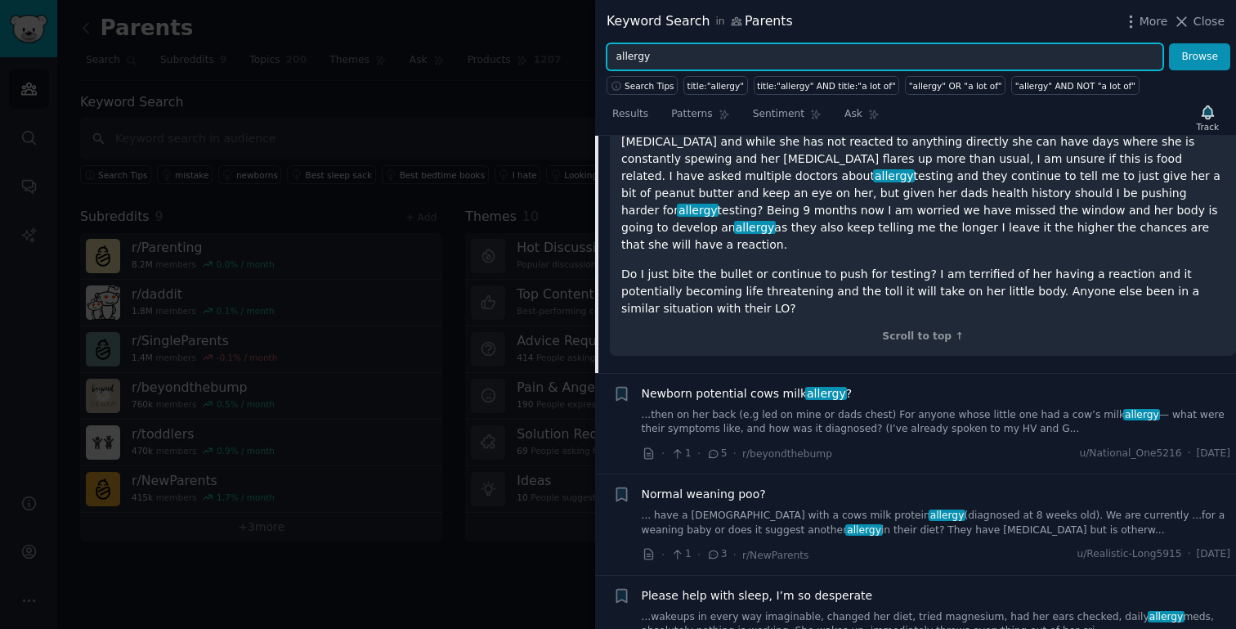
click at [780, 49] on input "allergy" at bounding box center [885, 57] width 557 height 28
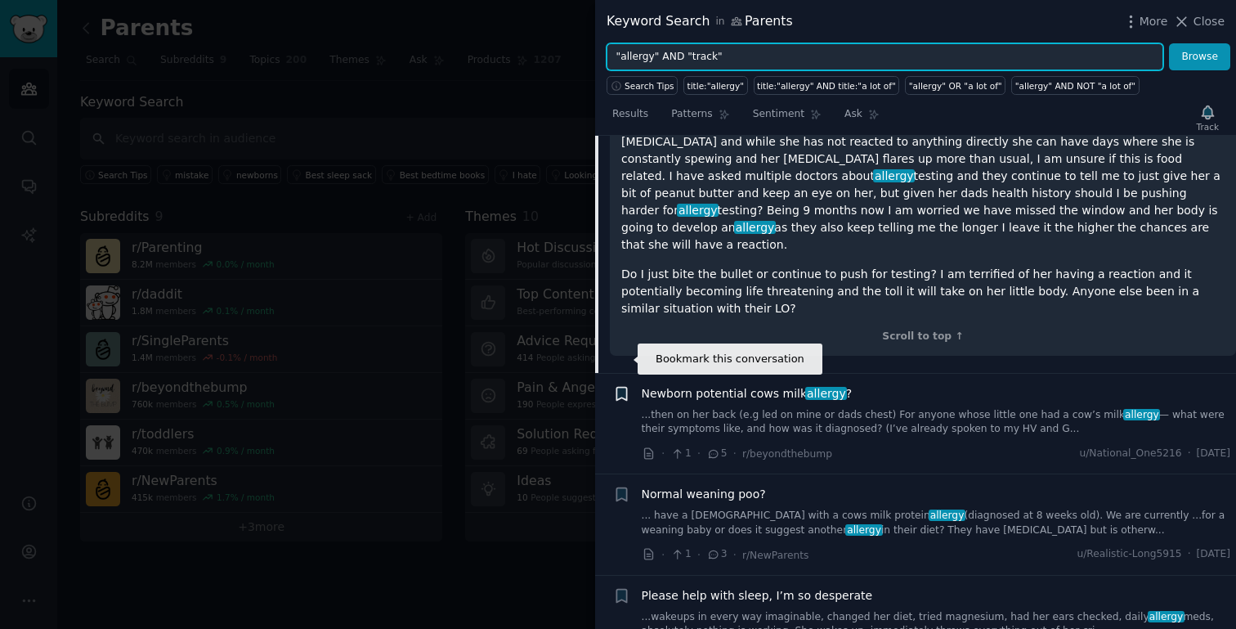
click at [620, 387] on icon "button" at bounding box center [621, 393] width 10 height 13
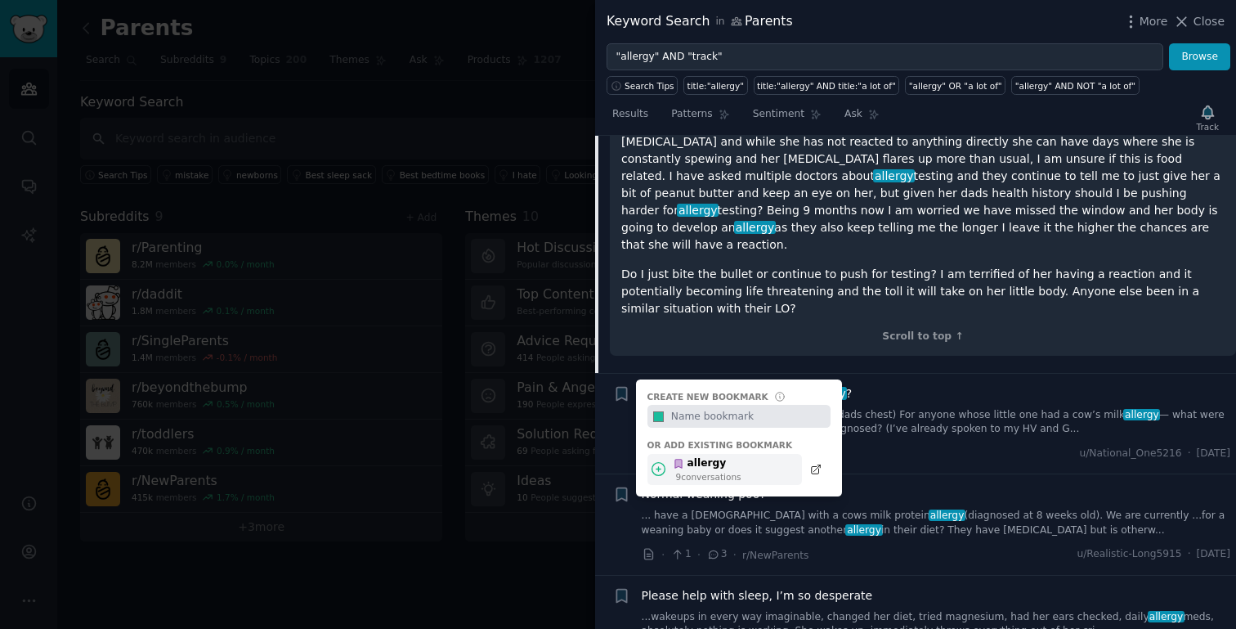
click at [689, 456] on div "allergy" at bounding box center [707, 463] width 69 height 15
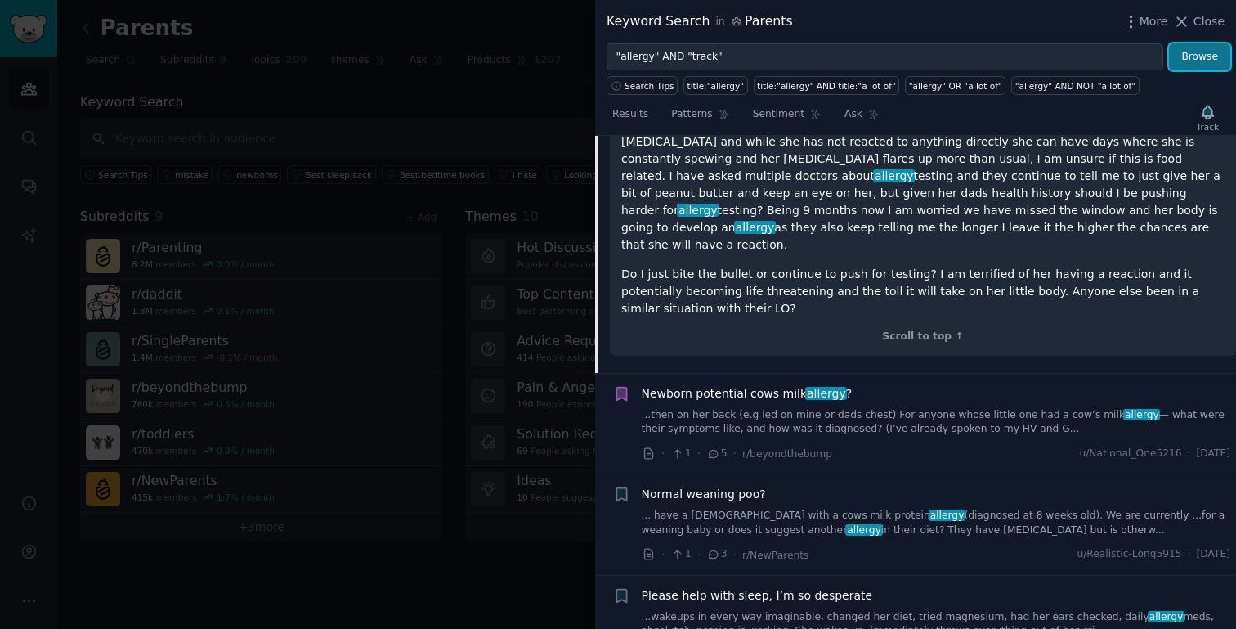
click at [1195, 66] on button "Browse" at bounding box center [1199, 57] width 61 height 28
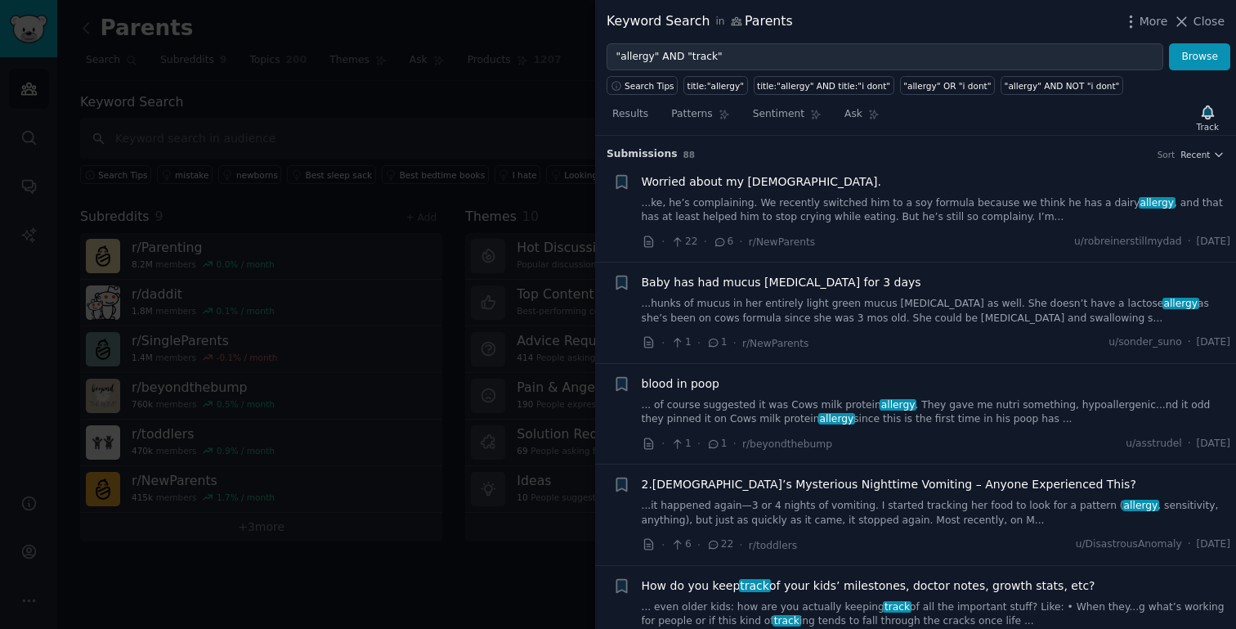
click at [961, 199] on link "...ke, he’s complaining. We recently switched him to a soy formula because we t…" at bounding box center [936, 210] width 589 height 29
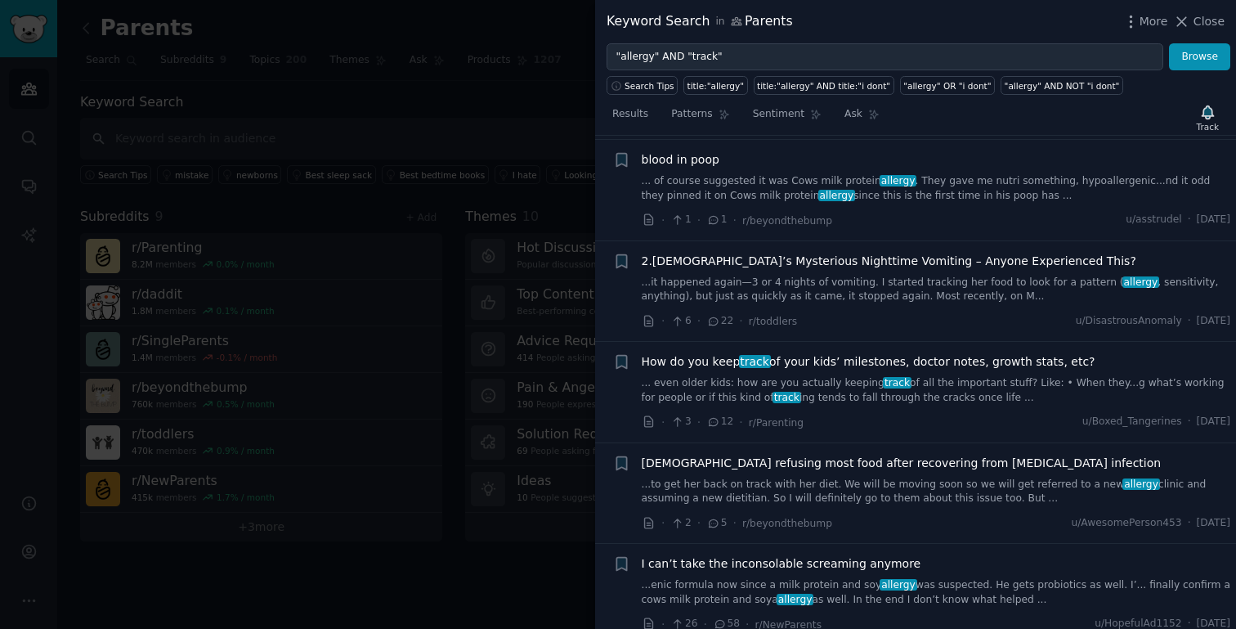
scroll to position [646, 0]
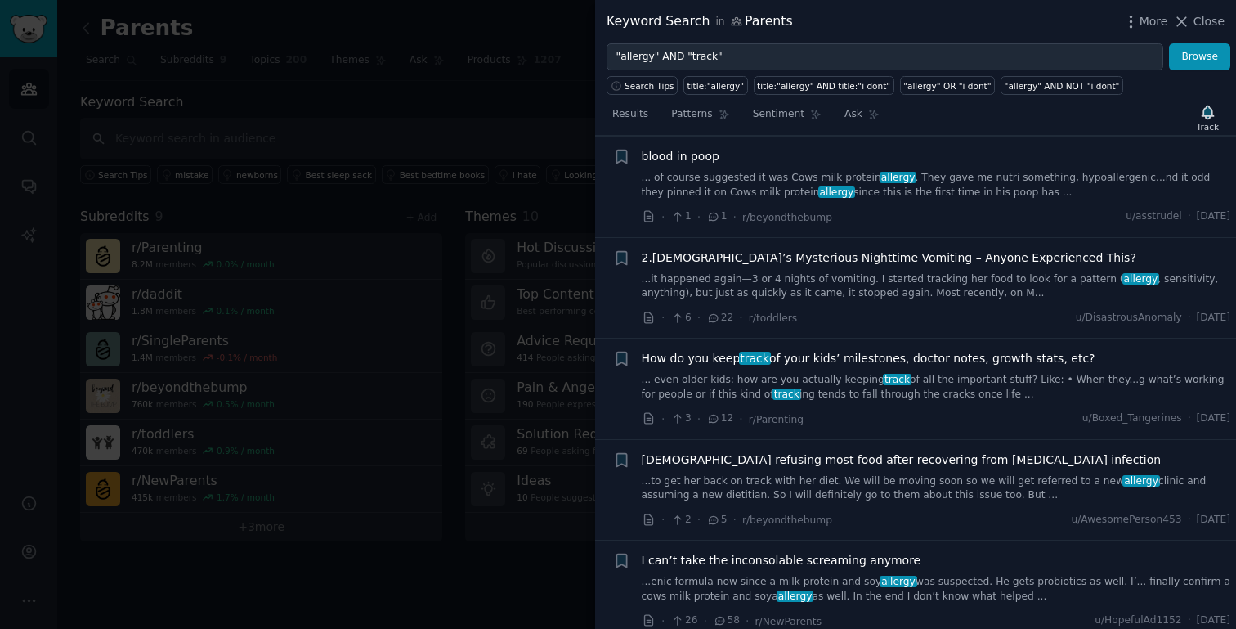
click at [714, 351] on div "How do you keep track of your kids’ milestones, doctor notes, growth stats, etc…" at bounding box center [936, 376] width 589 height 52
click at [719, 350] on span "How do you keep track of your kids’ milestones, doctor notes, growth stats, etc?" at bounding box center [869, 358] width 454 height 17
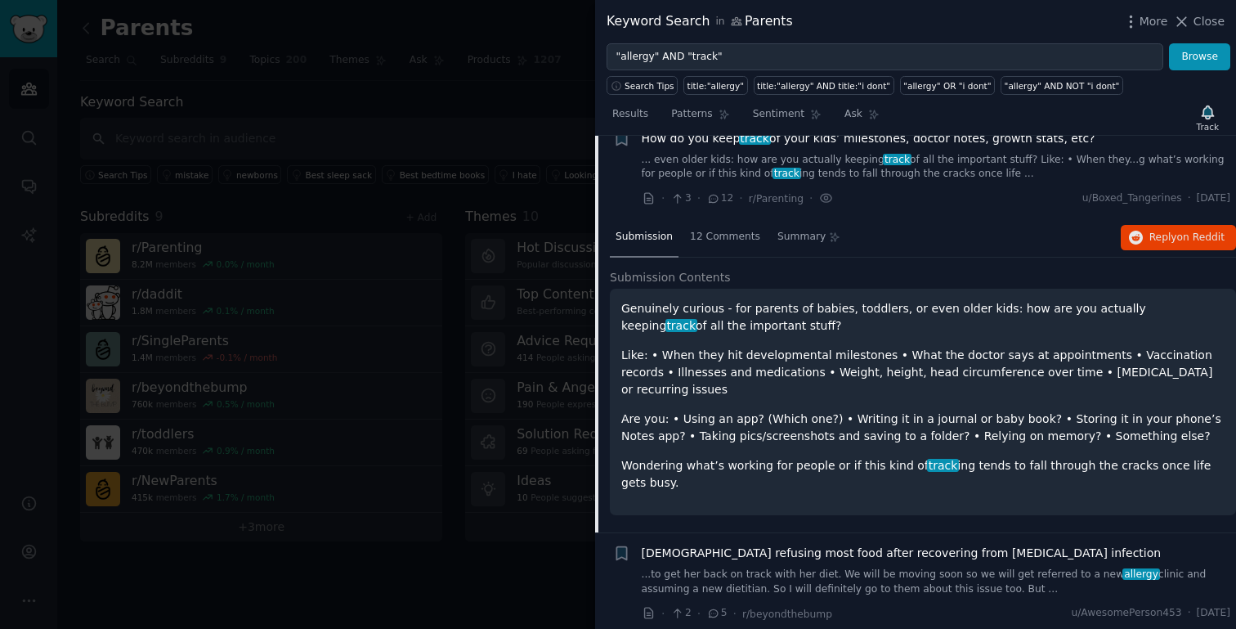
scroll to position [443, 0]
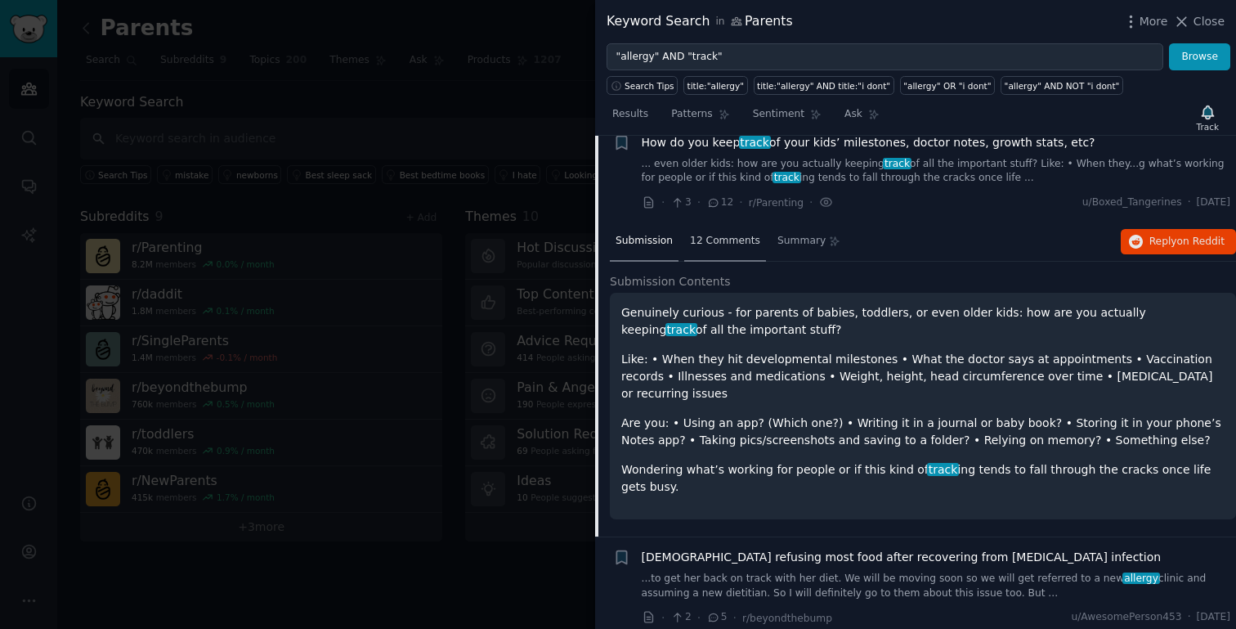
click at [739, 242] on span "12 Comments" at bounding box center [725, 241] width 70 height 15
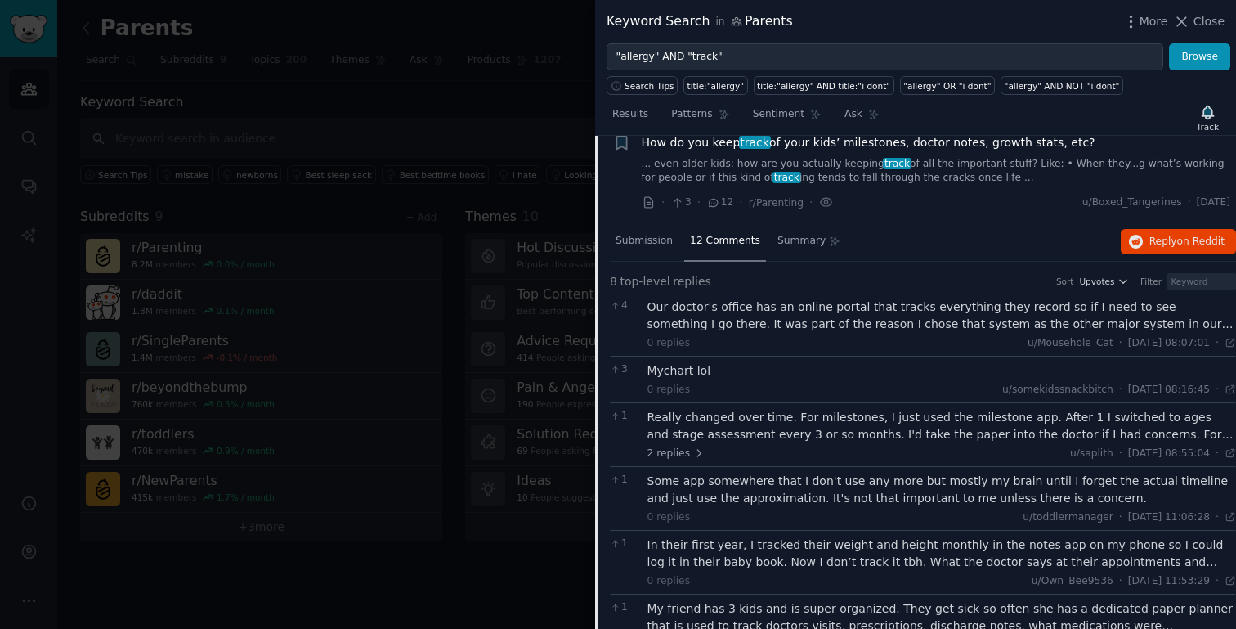
click at [824, 432] on div "Really changed over time. For milestones, I just used the milestone app. After …" at bounding box center [942, 426] width 589 height 34
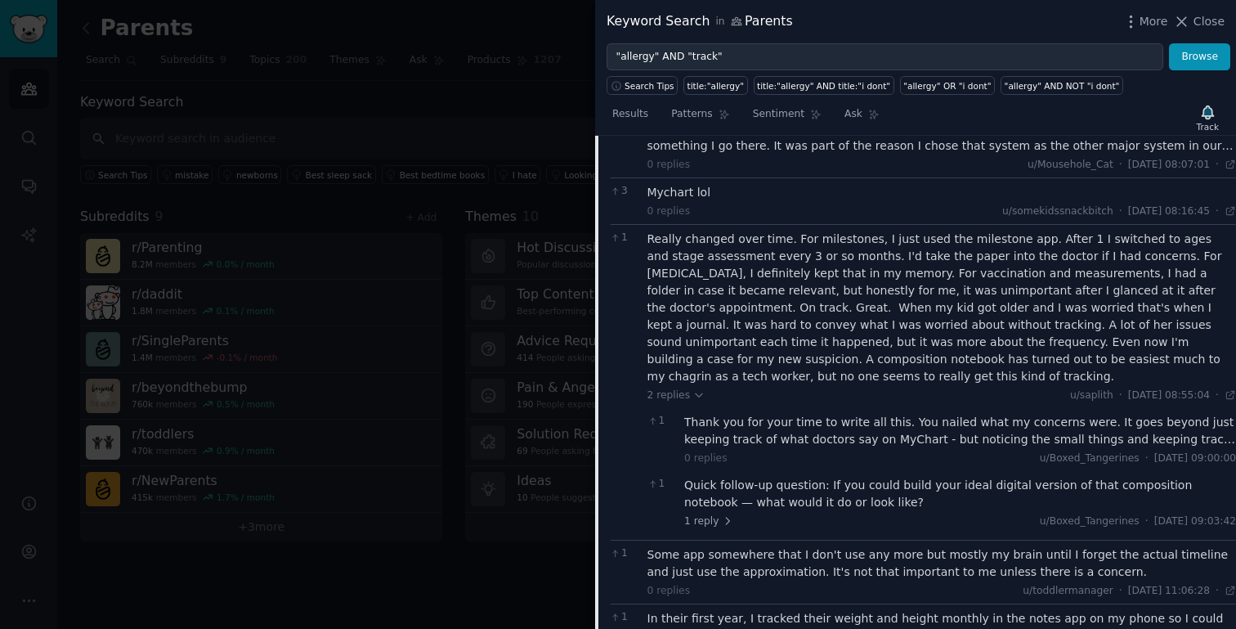
scroll to position [630, 0]
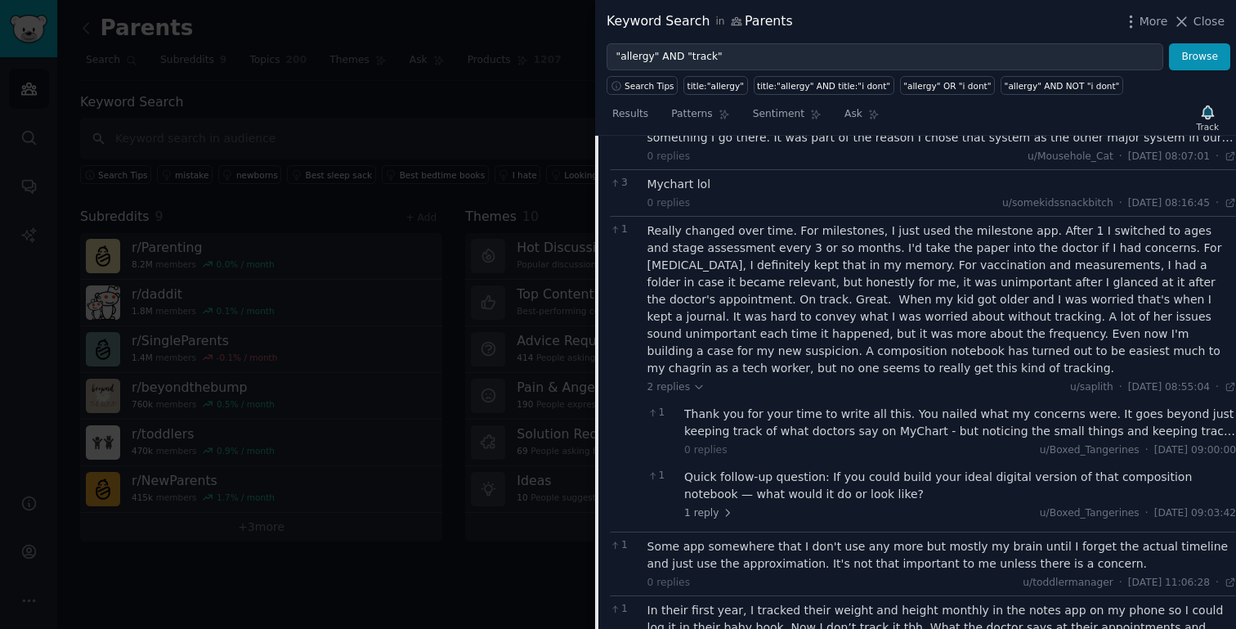
click at [784, 482] on div "Quick follow-up question: If you could build your ideal digital version of that…" at bounding box center [960, 485] width 552 height 34
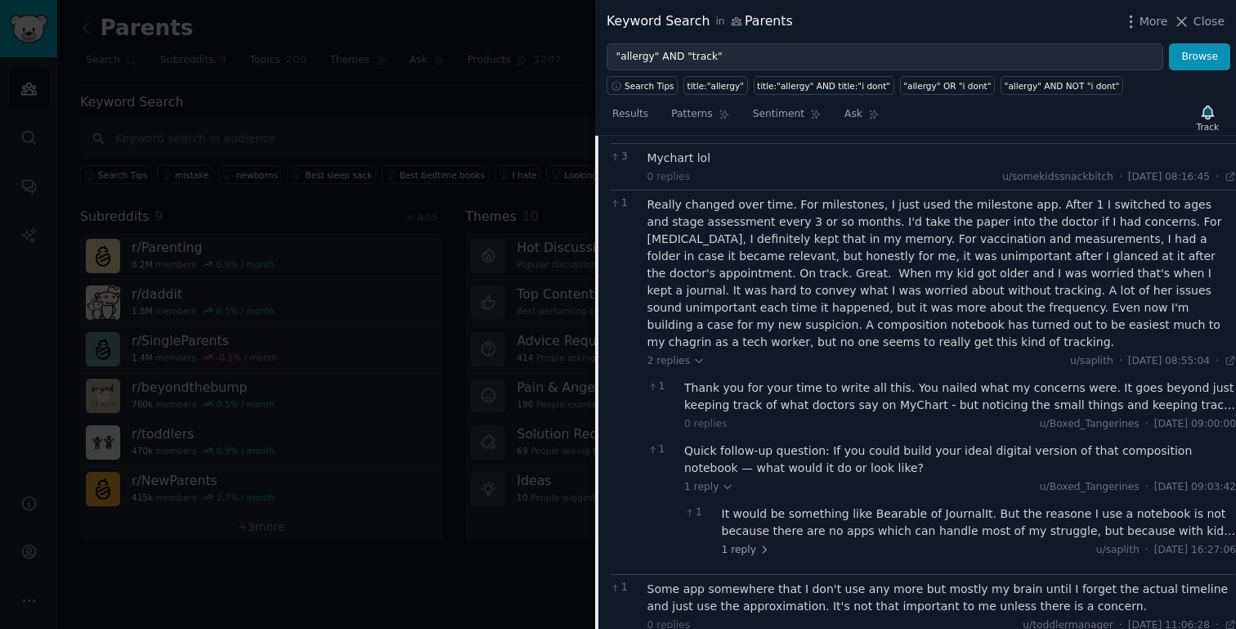
scroll to position [664, 0]
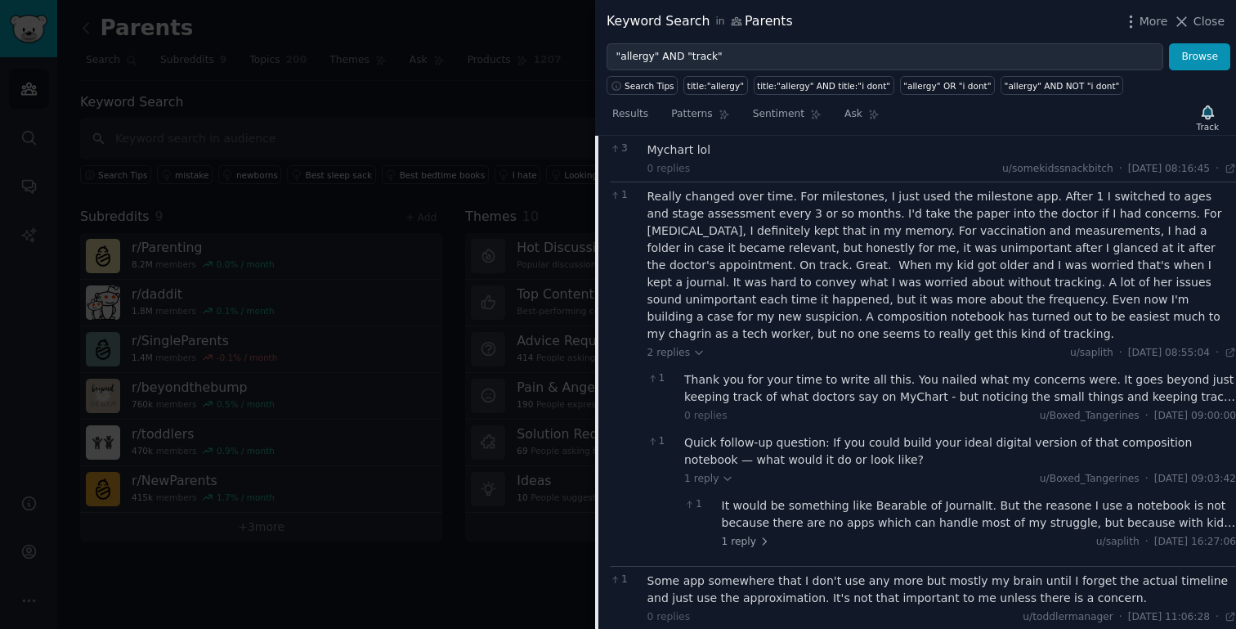
click at [778, 511] on div "It would be something like Bearable of JournalIt. But the reasone I use a noteb…" at bounding box center [979, 514] width 515 height 34
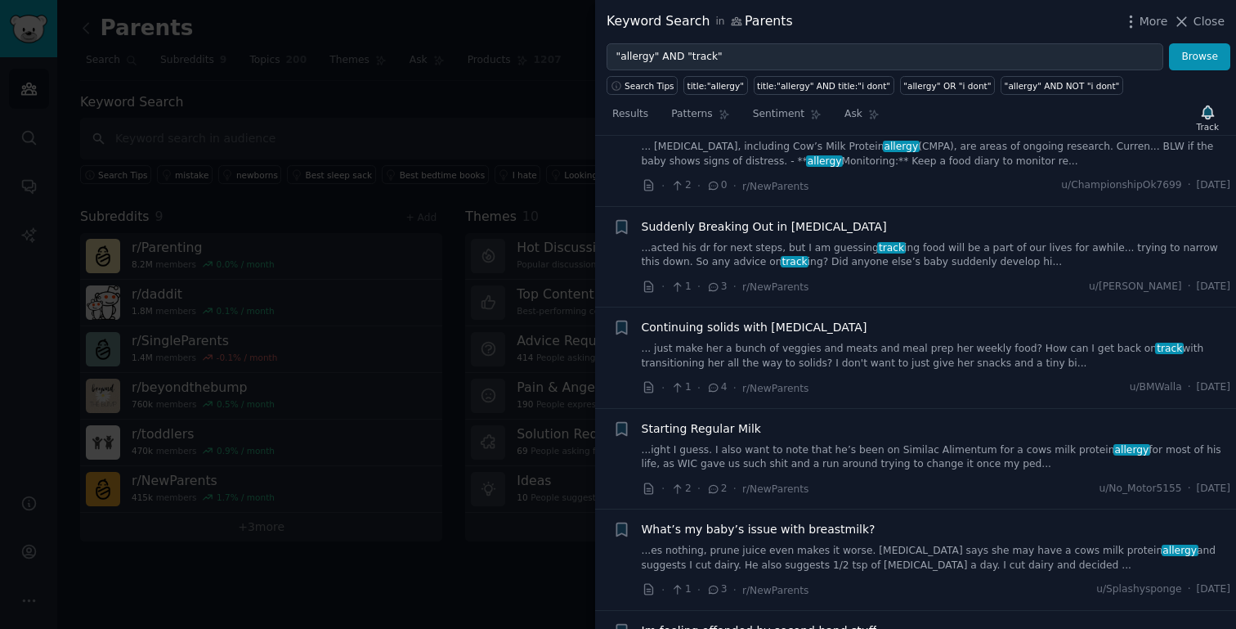
scroll to position [1750, 0]
click at [760, 317] on span "Continuing solids with [MEDICAL_DATA]" at bounding box center [755, 325] width 226 height 17
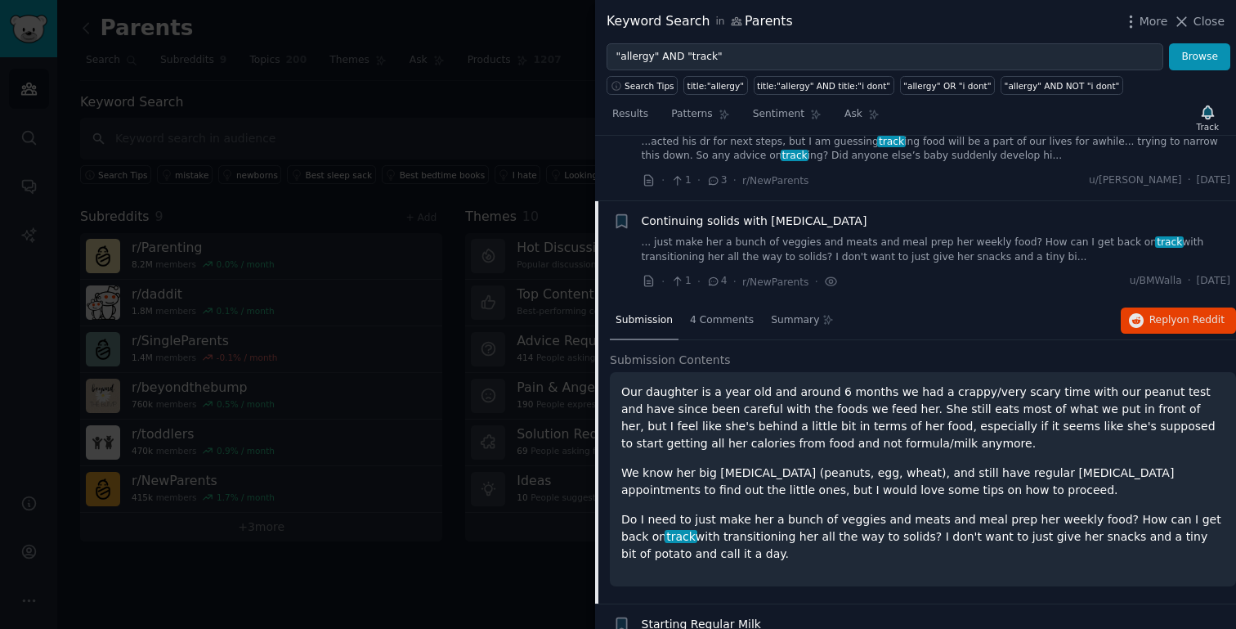
scroll to position [934, 0]
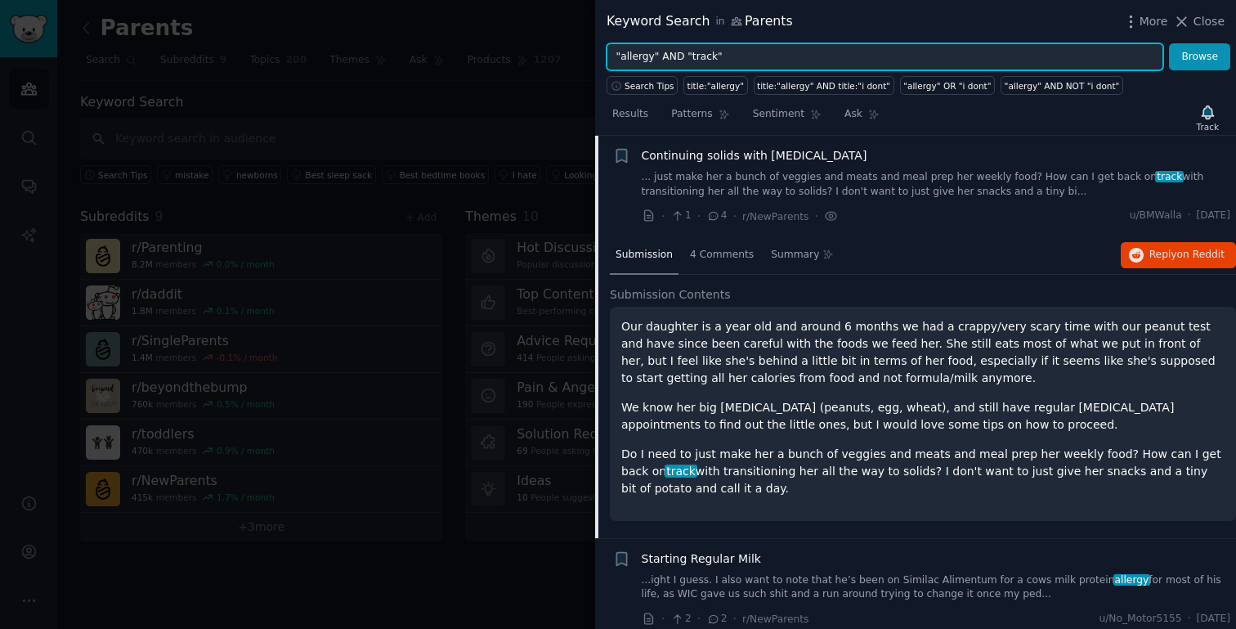
click at [644, 54] on input ""allergy" AND "track"" at bounding box center [885, 57] width 557 height 28
type input ""allergy" AND "track""
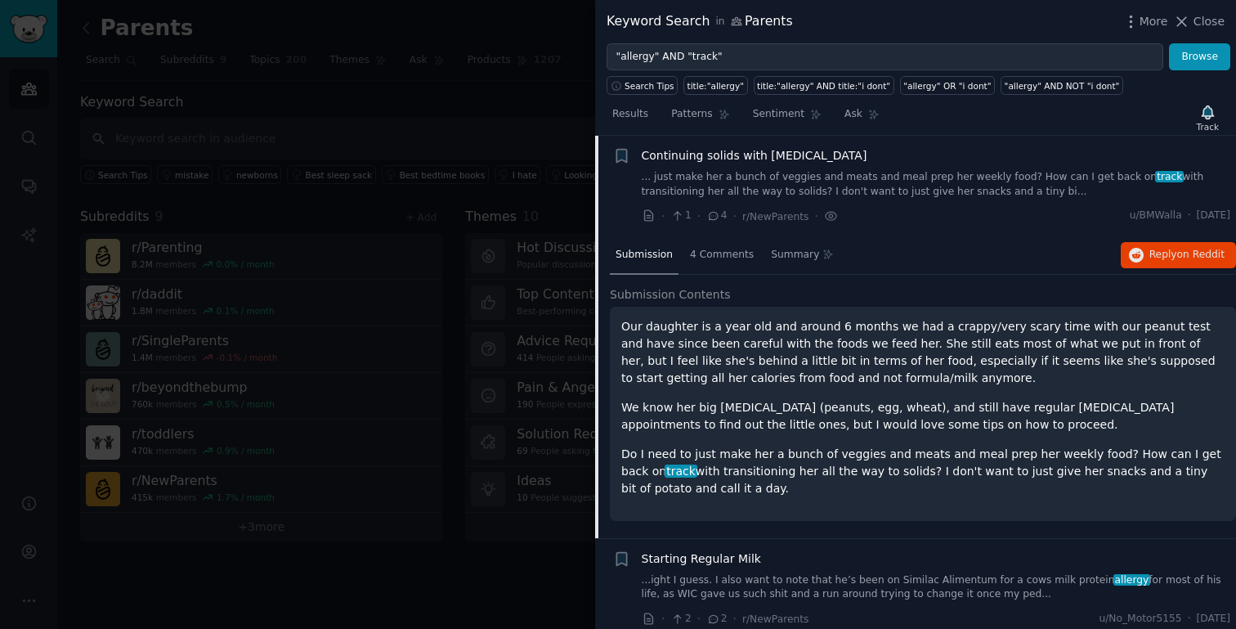
click at [532, 84] on div at bounding box center [618, 314] width 1236 height 629
